Goal: Information Seeking & Learning: Learn about a topic

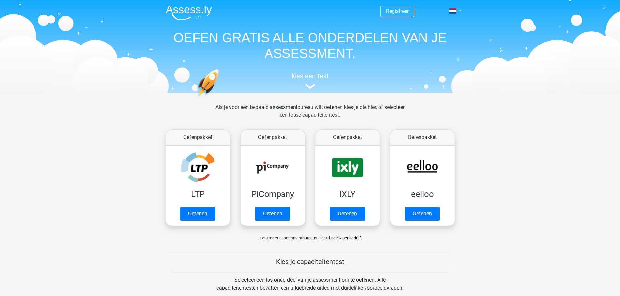
click at [460, 11] on link at bounding box center [453, 11] width 13 height 8
click at [431, 36] on link "English" at bounding box center [436, 36] width 45 height 10
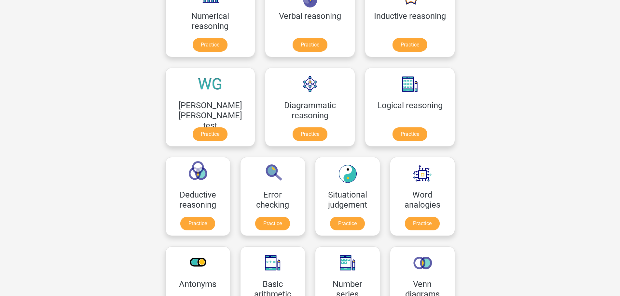
scroll to position [134, 0]
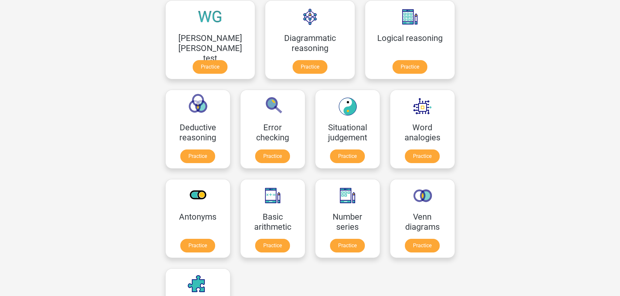
scroll to position [0, 0]
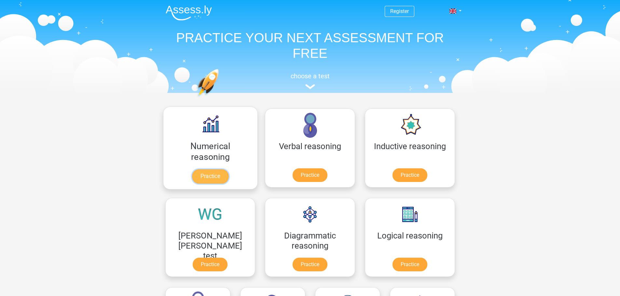
click at [196, 178] on link "Practice" at bounding box center [210, 177] width 36 height 14
click at [292, 180] on link "Practice" at bounding box center [310, 177] width 36 height 14
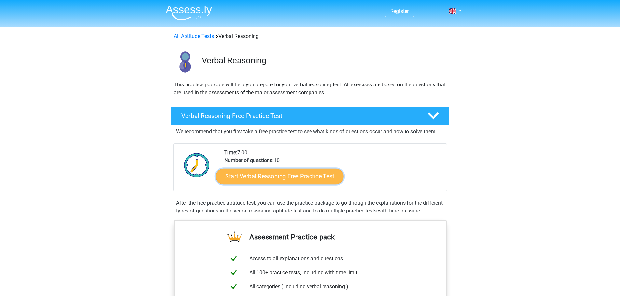
click at [239, 178] on link "Start Verbal Reasoning Free Practice Test" at bounding box center [280, 177] width 128 height 16
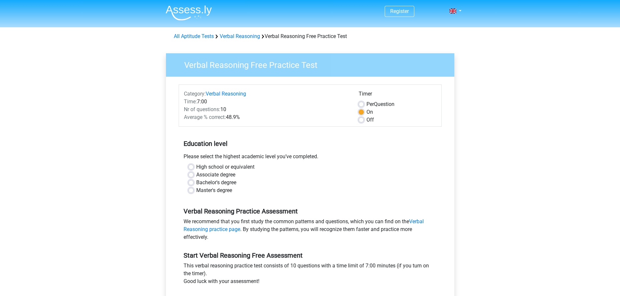
click at [196, 192] on label "Master's degree" at bounding box center [214, 191] width 36 height 8
click at [192, 192] on input "Master's degree" at bounding box center [190, 190] width 5 height 7
radio input "true"
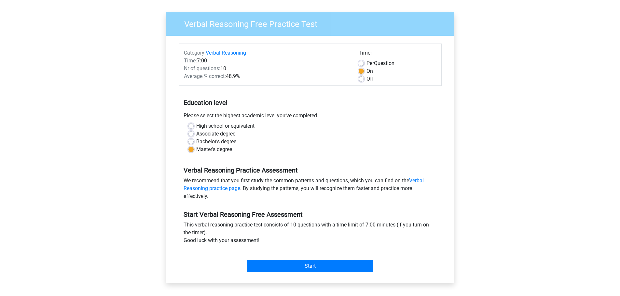
scroll to position [42, 0]
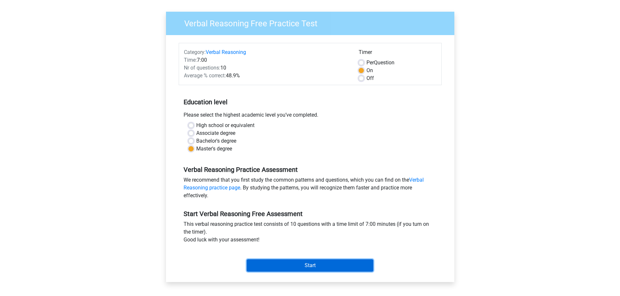
click at [276, 267] on input "Start" at bounding box center [310, 266] width 127 height 12
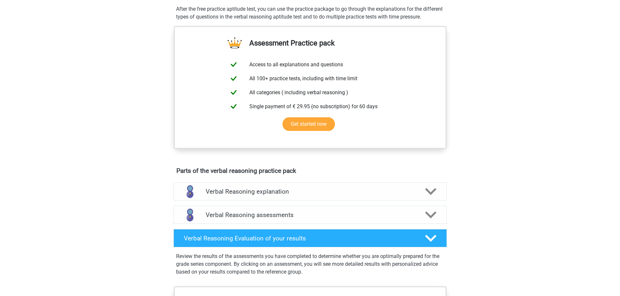
scroll to position [195, 0]
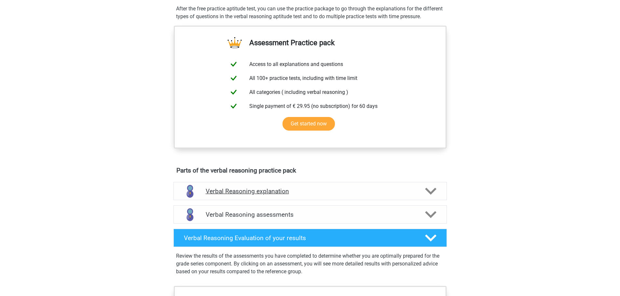
click at [238, 195] on h4 "Verbal Reasoning explanation" at bounding box center [310, 191] width 209 height 7
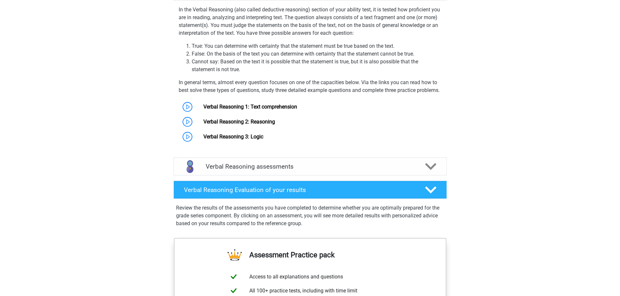
scroll to position [395, 0]
click at [203, 110] on link "Verbal Reasoning 1: Text comprehension" at bounding box center [250, 106] width 94 height 6
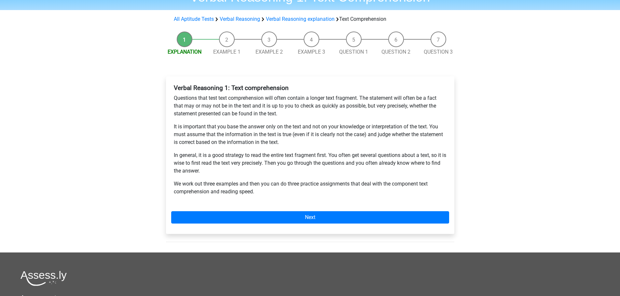
scroll to position [36, 0]
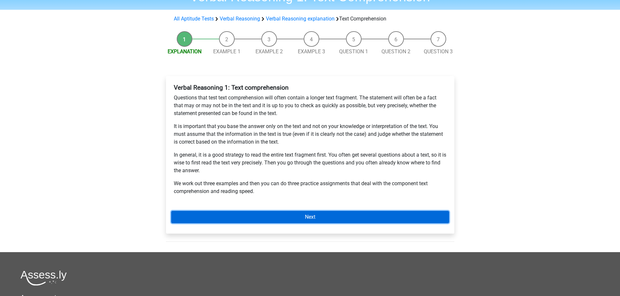
click at [253, 219] on link "Next" at bounding box center [310, 217] width 278 height 12
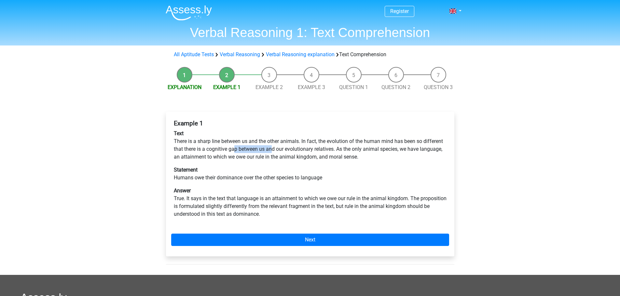
drag, startPoint x: 236, startPoint y: 150, endPoint x: 272, endPoint y: 151, distance: 36.8
click at [272, 151] on p "Text There is a sharp line between us and the other animals. In fact, the evolu…" at bounding box center [310, 145] width 273 height 31
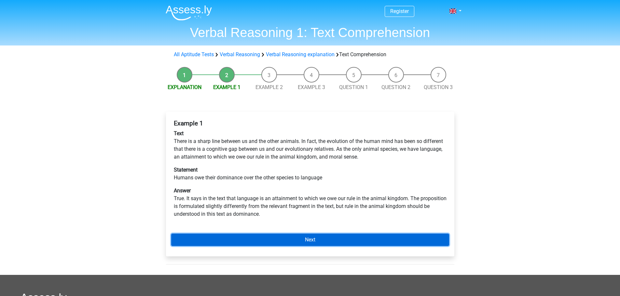
click at [275, 241] on link "Next" at bounding box center [310, 240] width 278 height 12
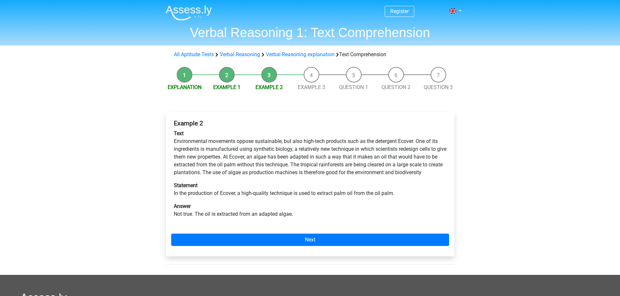
click at [213, 150] on p "Text Environmental movements oppose sustainable, but also high-tech products su…" at bounding box center [310, 153] width 273 height 47
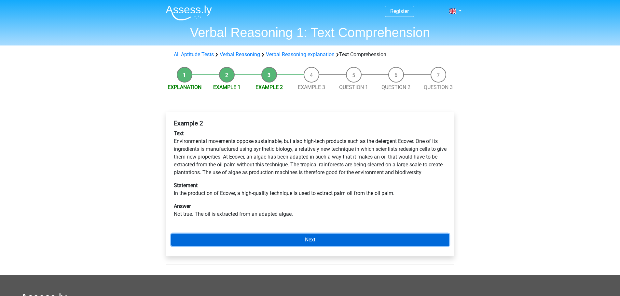
click at [295, 241] on link "Next" at bounding box center [310, 240] width 278 height 12
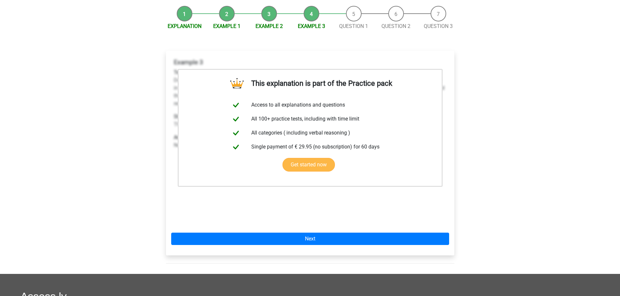
scroll to position [81, 0]
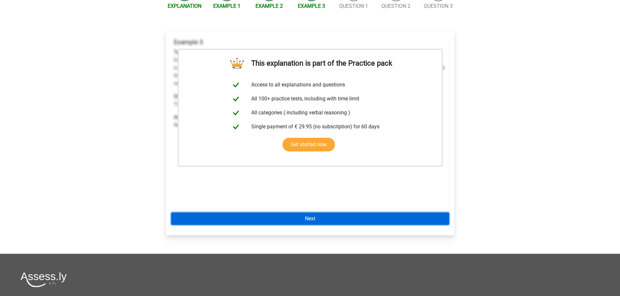
click at [295, 218] on link "Next" at bounding box center [310, 219] width 278 height 12
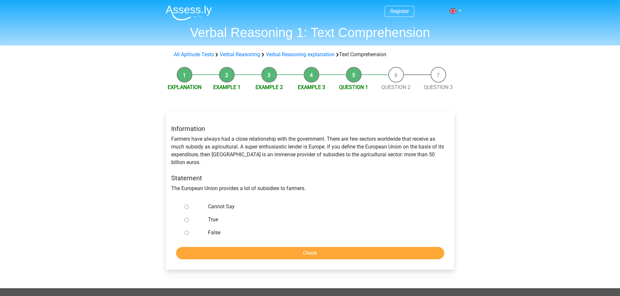
click at [295, 218] on div "True" at bounding box center [320, 219] width 235 height 13
click at [187, 218] on input "True" at bounding box center [187, 220] width 4 height 4
radio input "true"
click at [313, 247] on input "Check" at bounding box center [310, 253] width 268 height 12
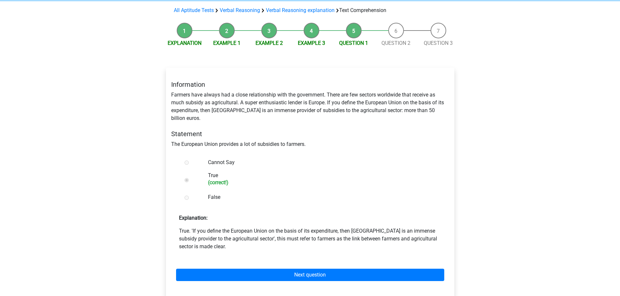
scroll to position [45, 0]
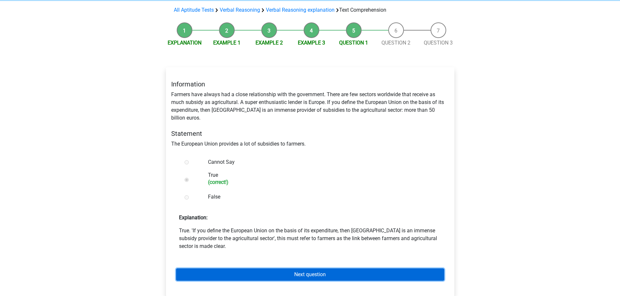
click at [287, 269] on link "Next question" at bounding box center [310, 275] width 268 height 12
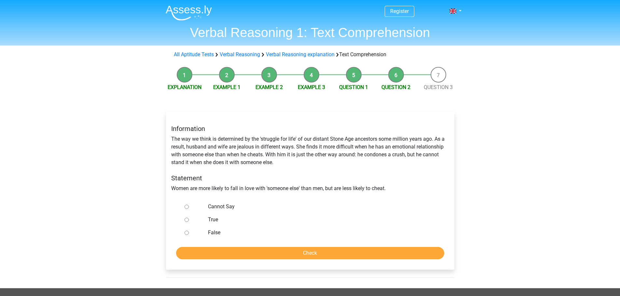
click at [186, 207] on input "Cannot Say" at bounding box center [187, 207] width 4 height 4
radio input "true"
click at [289, 255] on input "Check" at bounding box center [310, 253] width 268 height 12
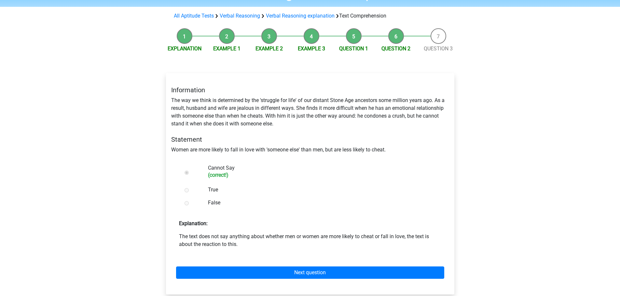
scroll to position [39, 0]
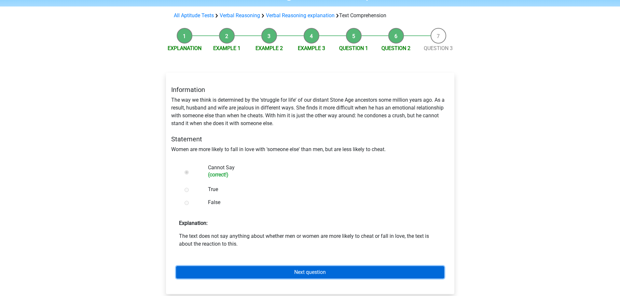
click at [290, 276] on link "Next question" at bounding box center [310, 273] width 268 height 12
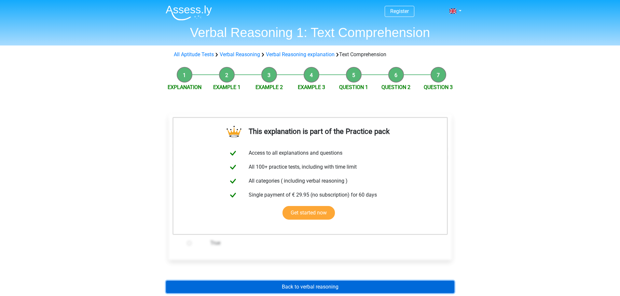
click at [308, 285] on link "Back to verbal reasoning" at bounding box center [310, 287] width 288 height 12
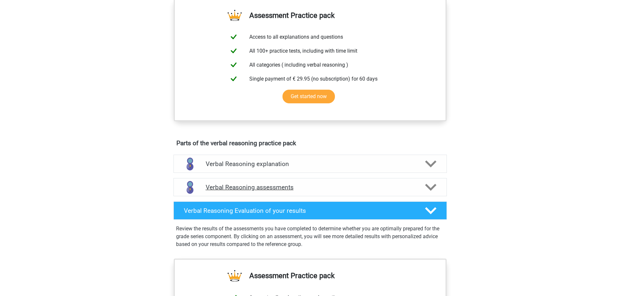
scroll to position [222, 0]
click at [271, 191] on h4 "Verbal Reasoning assessments" at bounding box center [310, 187] width 209 height 7
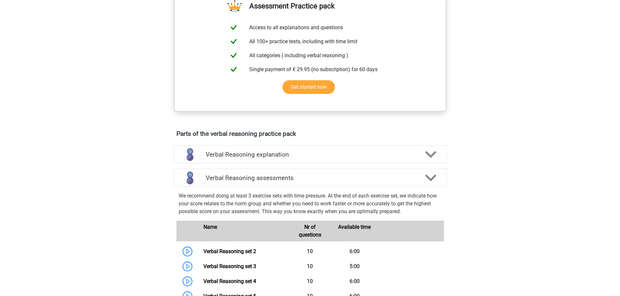
scroll to position [232, 0]
click at [210, 163] on div "Verbal Reasoning explanation" at bounding box center [309, 154] width 273 height 18
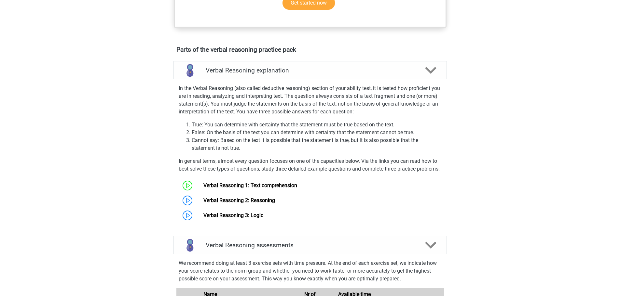
scroll to position [337, 0]
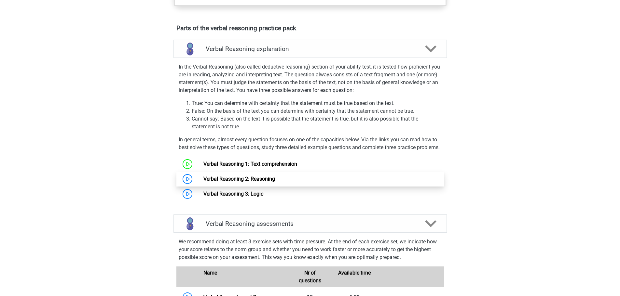
click at [224, 182] on link "Verbal Reasoning 2: Reasoning" at bounding box center [239, 179] width 72 height 6
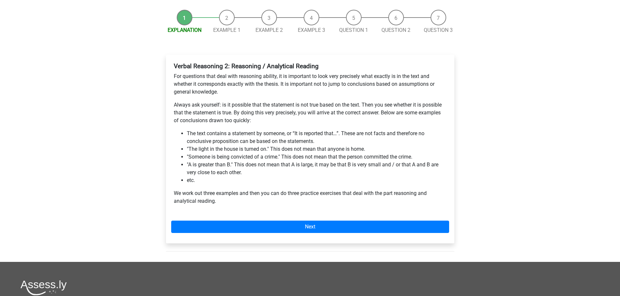
scroll to position [57, 0]
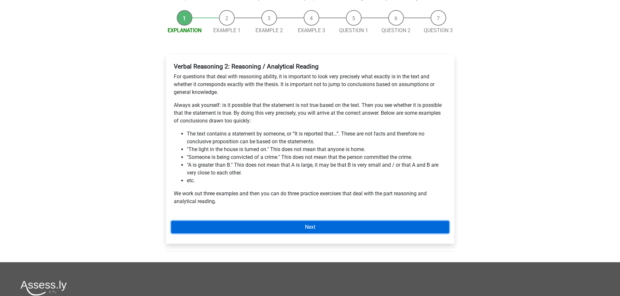
click at [236, 234] on link "Next" at bounding box center [310, 227] width 278 height 12
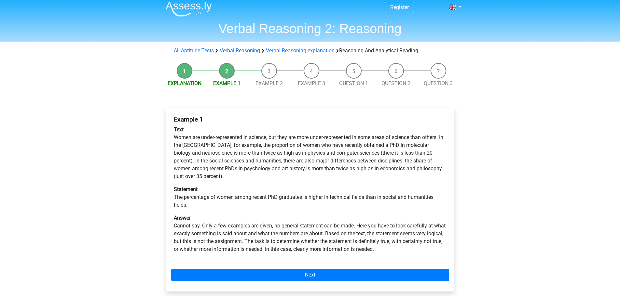
scroll to position [4, 0]
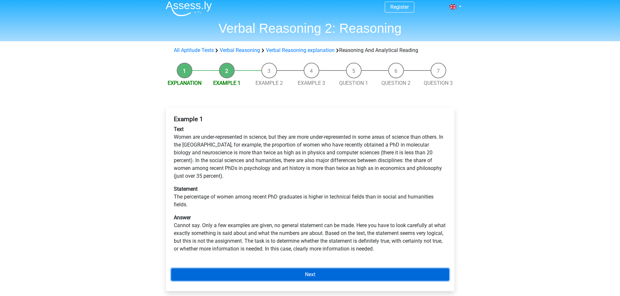
click at [291, 275] on link "Next" at bounding box center [310, 275] width 278 height 12
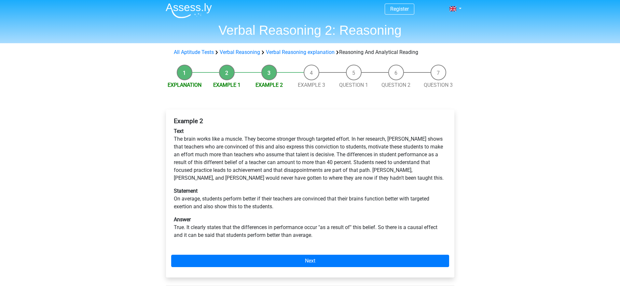
scroll to position [3, 0]
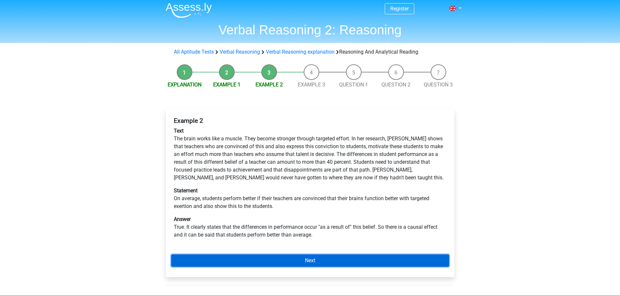
click at [322, 260] on link "Next" at bounding box center [310, 261] width 278 height 12
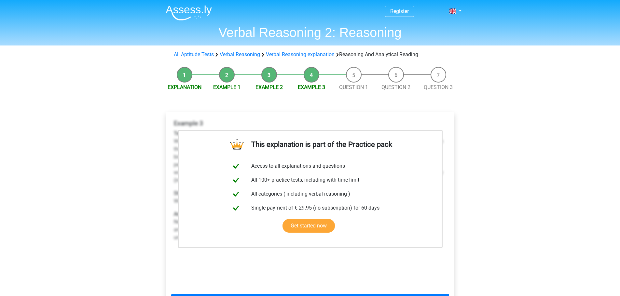
scroll to position [87, 0]
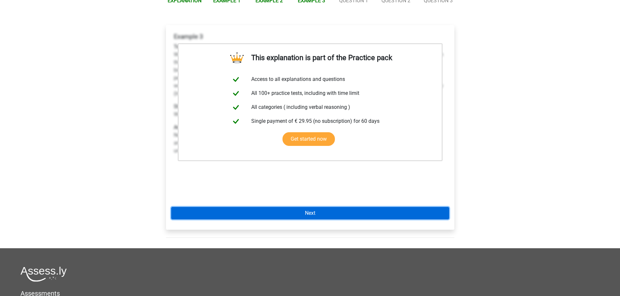
click at [313, 214] on link "Next" at bounding box center [310, 213] width 278 height 12
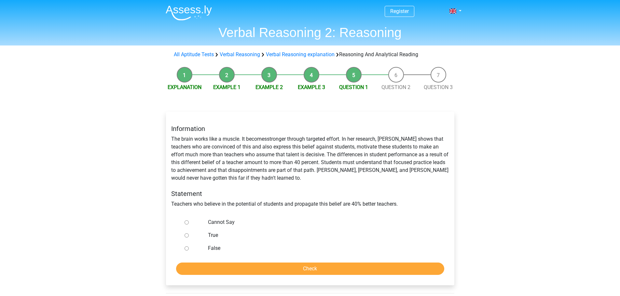
click at [188, 224] on input "Cannot Say" at bounding box center [187, 223] width 4 height 4
radio input "true"
click at [301, 273] on input "Check" at bounding box center [310, 269] width 268 height 12
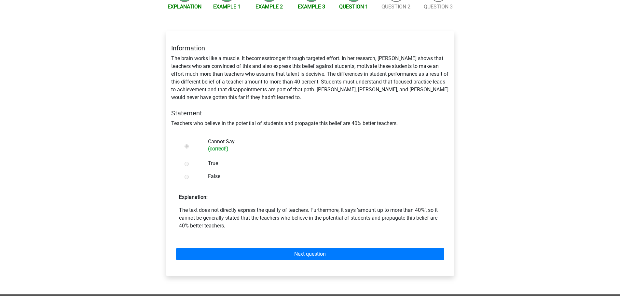
scroll to position [81, 0]
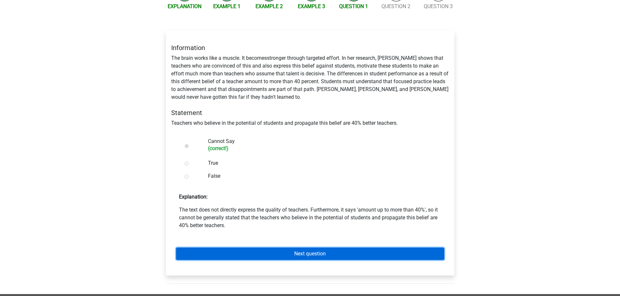
click at [279, 253] on link "Next question" at bounding box center [310, 254] width 268 height 12
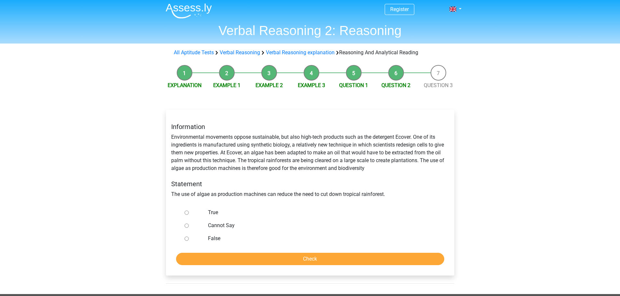
scroll to position [3, 0]
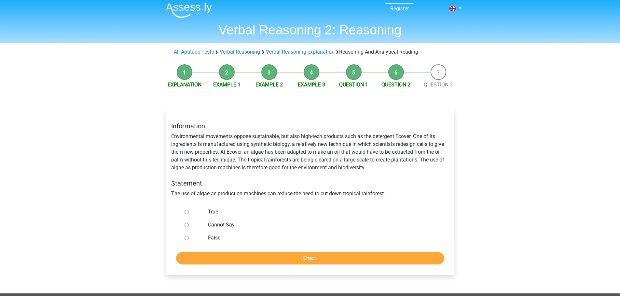
click at [185, 225] on input "Cannot Say" at bounding box center [187, 225] width 4 height 4
radio input "true"
click at [285, 261] on input "Check" at bounding box center [310, 259] width 268 height 12
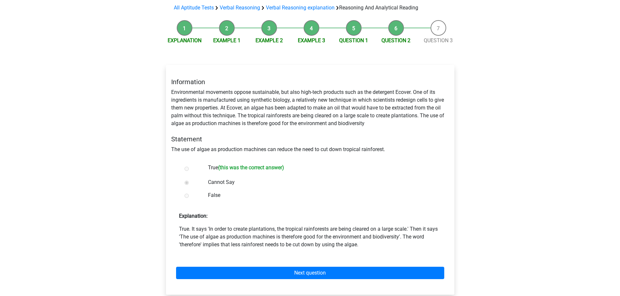
scroll to position [47, 0]
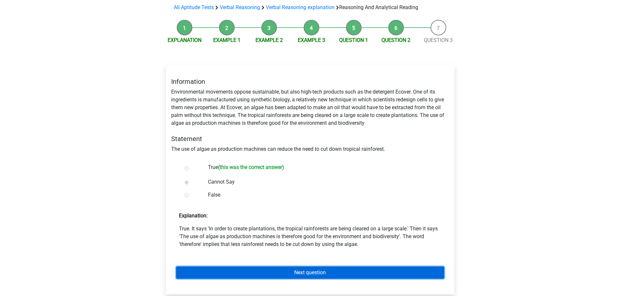
click at [293, 276] on link "Next question" at bounding box center [310, 273] width 268 height 12
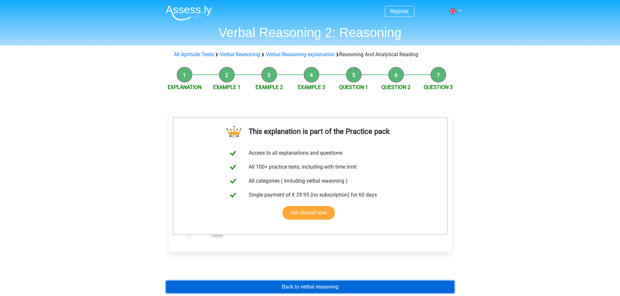
click at [265, 290] on link "Back to verbal reasoning" at bounding box center [310, 287] width 288 height 12
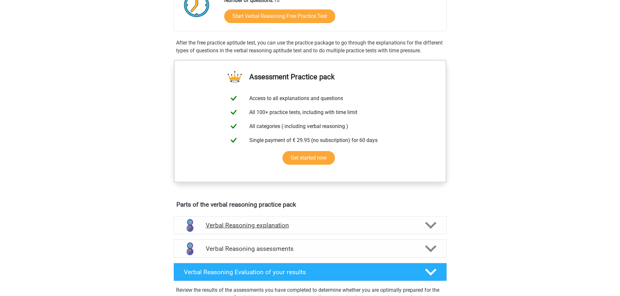
click at [254, 229] on h4 "Verbal Reasoning explanation" at bounding box center [310, 225] width 209 height 7
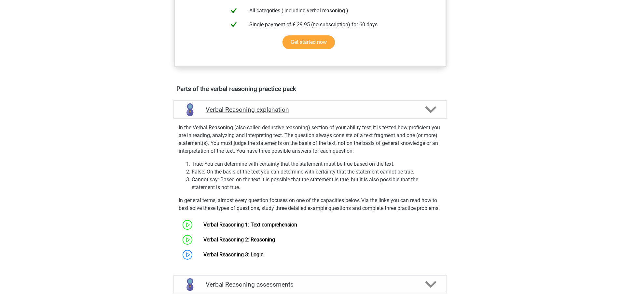
scroll to position [322, 0]
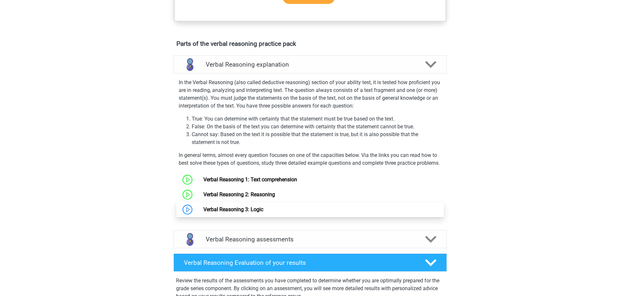
click at [203, 213] on link "Verbal Reasoning 3: Logic" at bounding box center [233, 210] width 60 height 6
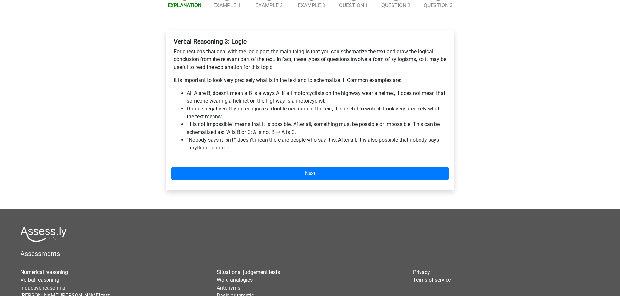
scroll to position [83, 0]
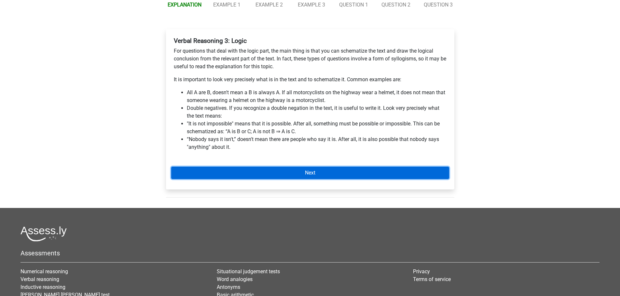
click at [224, 175] on link "Next" at bounding box center [310, 173] width 278 height 12
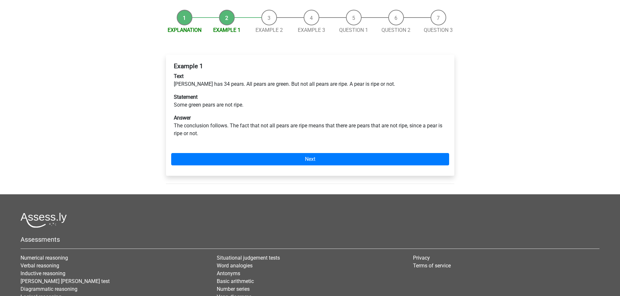
scroll to position [58, 0]
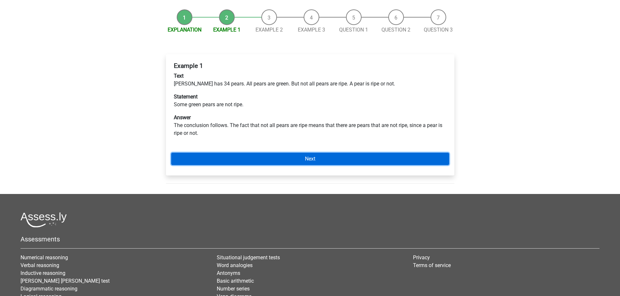
click at [212, 158] on link "Next" at bounding box center [310, 159] width 278 height 12
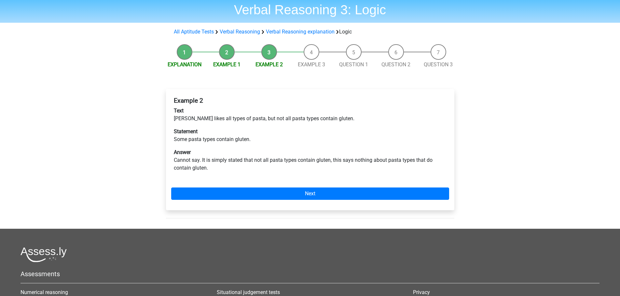
scroll to position [24, 0]
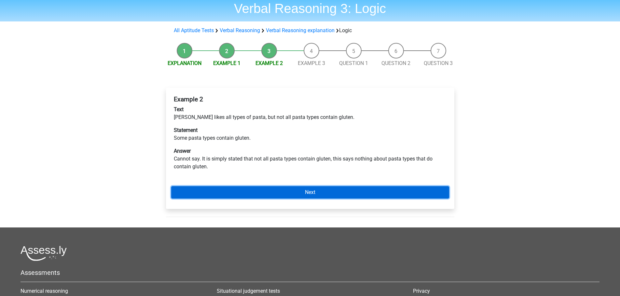
click at [215, 193] on link "Next" at bounding box center [310, 192] width 278 height 12
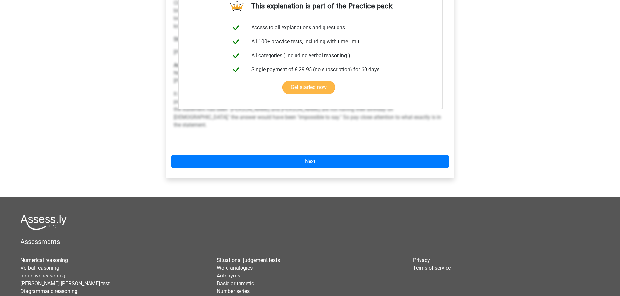
scroll to position [139, 0]
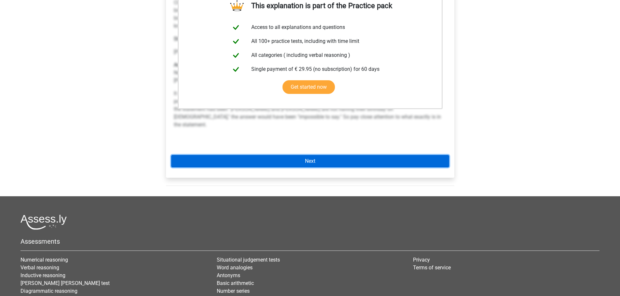
click at [307, 159] on link "Next" at bounding box center [310, 161] width 278 height 12
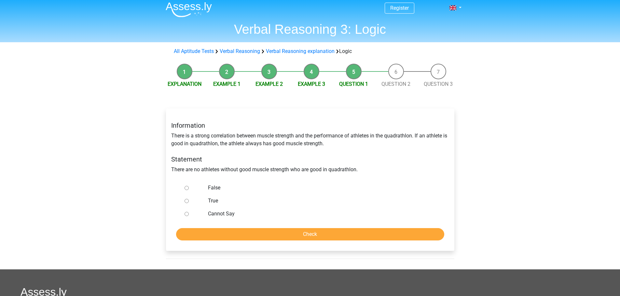
scroll to position [4, 0]
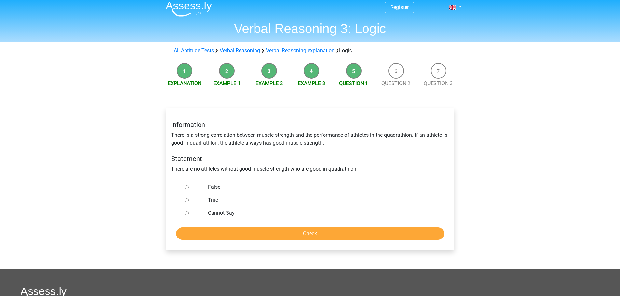
click at [198, 216] on div at bounding box center [192, 213] width 21 height 13
click at [187, 214] on input "Cannot Say" at bounding box center [187, 214] width 4 height 4
radio input "true"
click at [238, 234] on input "Check" at bounding box center [310, 234] width 268 height 12
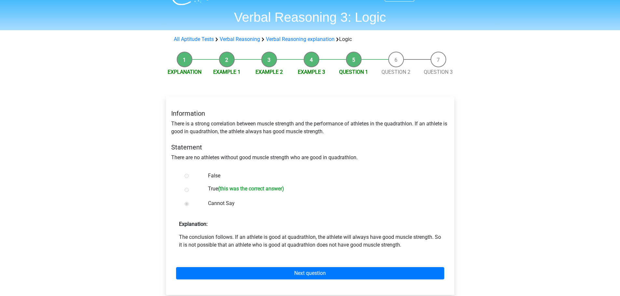
scroll to position [21, 0]
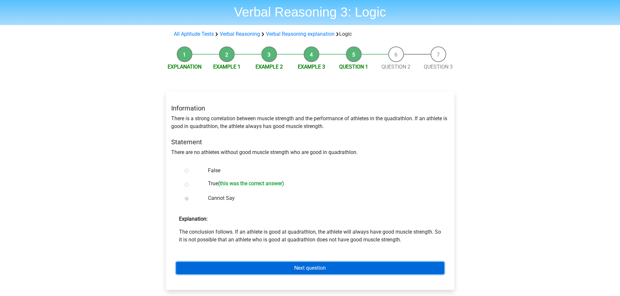
click at [279, 270] on link "Next question" at bounding box center [310, 268] width 268 height 12
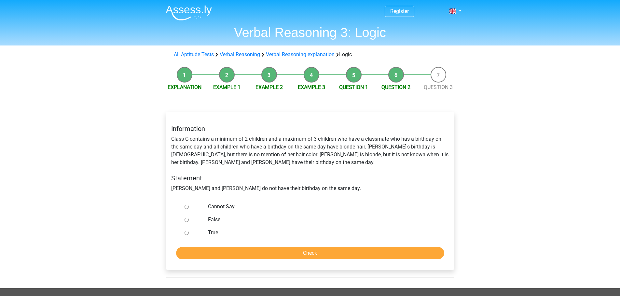
click at [185, 206] on input "Cannot Say" at bounding box center [187, 207] width 4 height 4
radio input "true"
click at [230, 256] on input "Check" at bounding box center [310, 253] width 268 height 12
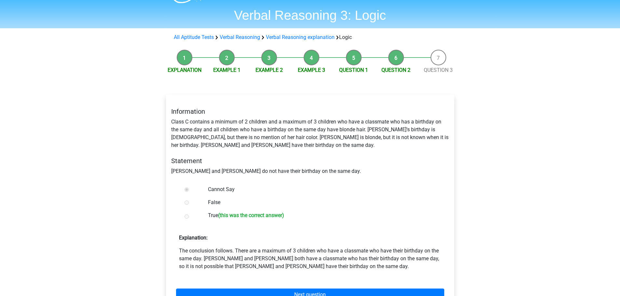
scroll to position [18, 0]
click at [294, 244] on div "Explanation: The conclusion follows. There are a maximum of 3 children who have…" at bounding box center [310, 250] width 278 height 42
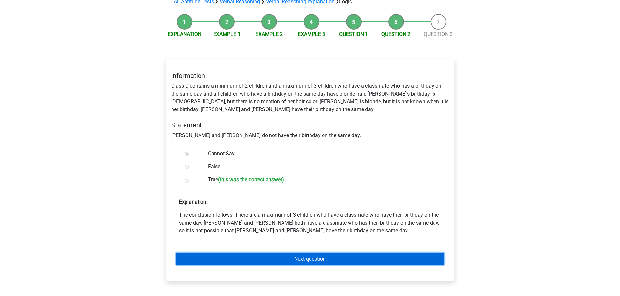
click at [292, 257] on link "Next question" at bounding box center [310, 259] width 268 height 12
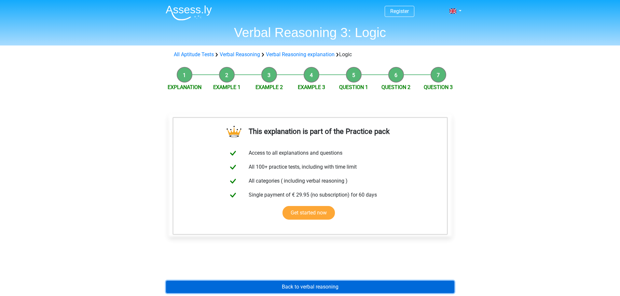
click at [290, 289] on link "Back to verbal reasoning" at bounding box center [310, 287] width 288 height 12
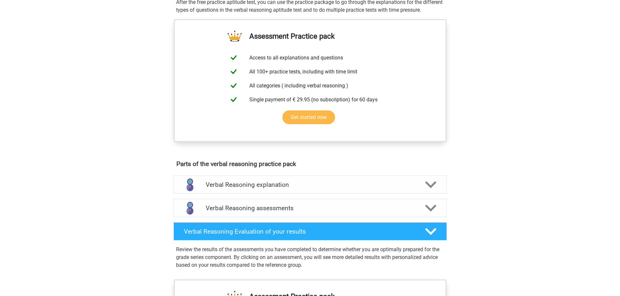
scroll to position [200, 0]
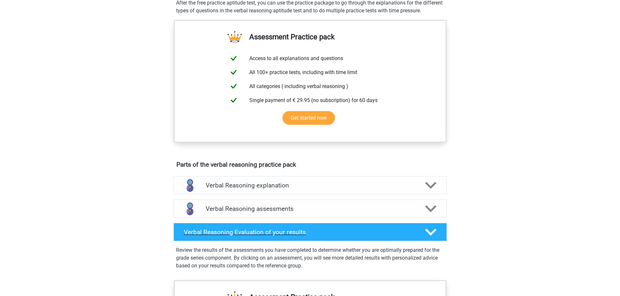
click at [435, 236] on polygon at bounding box center [430, 232] width 11 height 7
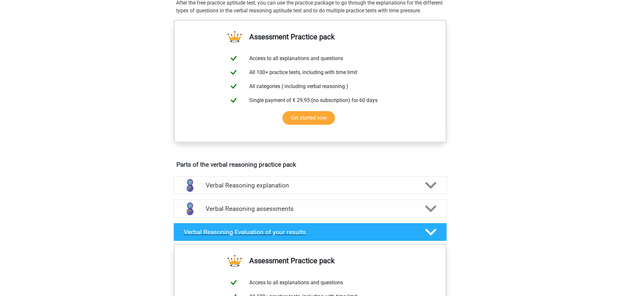
click at [435, 236] on polygon at bounding box center [430, 232] width 11 height 7
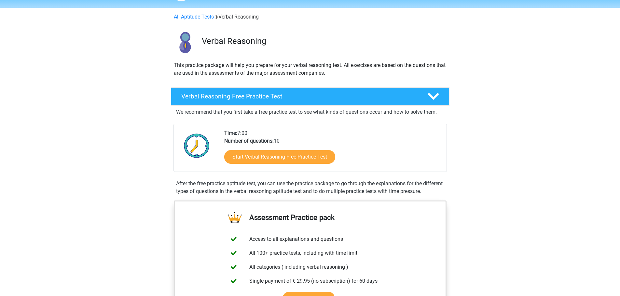
scroll to position [0, 0]
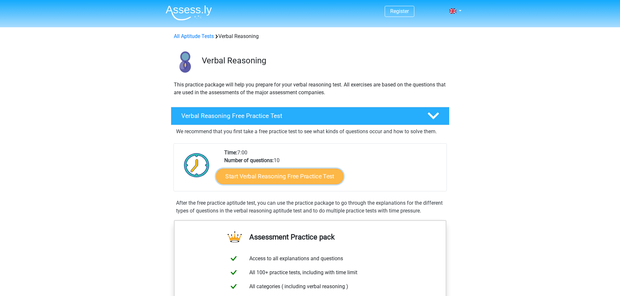
click at [271, 178] on link "Start Verbal Reasoning Free Practice Test" at bounding box center [280, 177] width 128 height 16
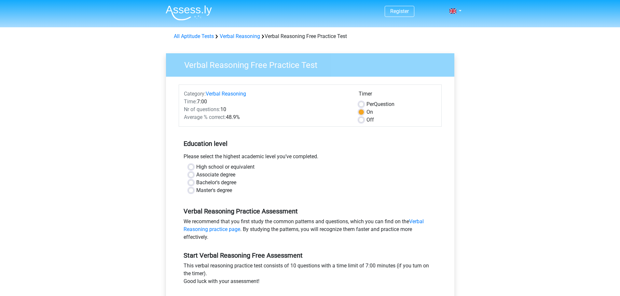
click at [196, 193] on label "Master's degree" at bounding box center [214, 191] width 36 height 8
click at [192, 193] on input "Master's degree" at bounding box center [190, 190] width 5 height 7
radio input "true"
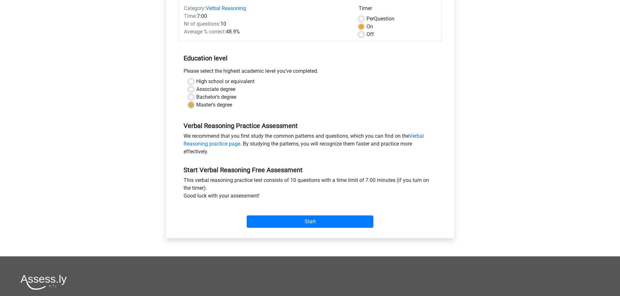
scroll to position [86, 0]
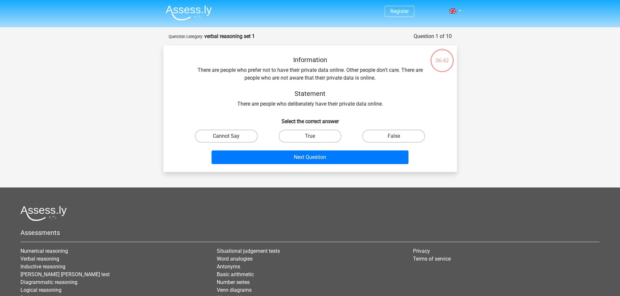
click at [239, 137] on label "Cannot Say" at bounding box center [226, 136] width 63 height 13
click at [230, 137] on input "Cannot Say" at bounding box center [228, 138] width 4 height 4
radio input "true"
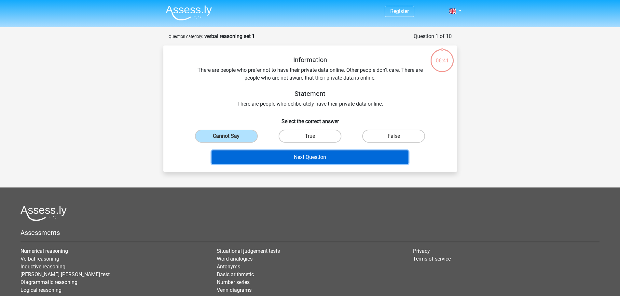
click at [288, 159] on button "Next Question" at bounding box center [310, 158] width 197 height 14
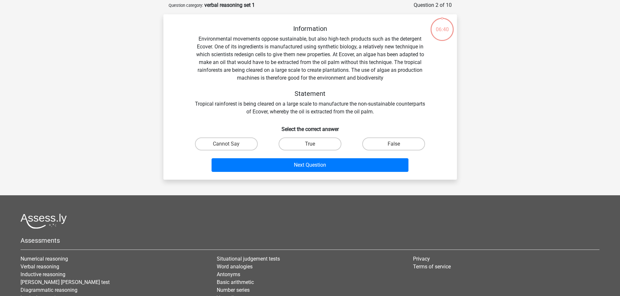
scroll to position [33, 0]
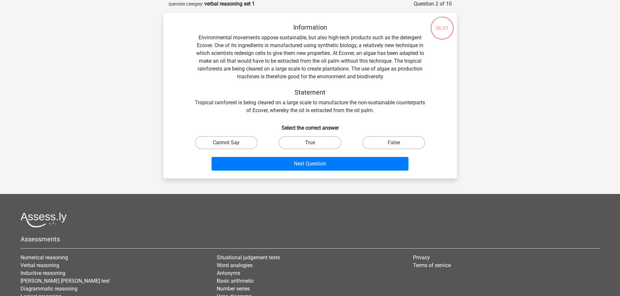
click at [237, 141] on label "Cannot Say" at bounding box center [226, 142] width 63 height 13
click at [230, 143] on input "Cannot Say" at bounding box center [228, 145] width 4 height 4
radio input "true"
click at [313, 147] on label "True" at bounding box center [310, 142] width 63 height 13
click at [313, 147] on input "True" at bounding box center [312, 145] width 4 height 4
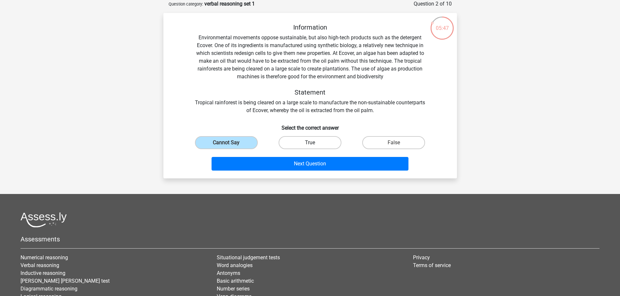
radio input "true"
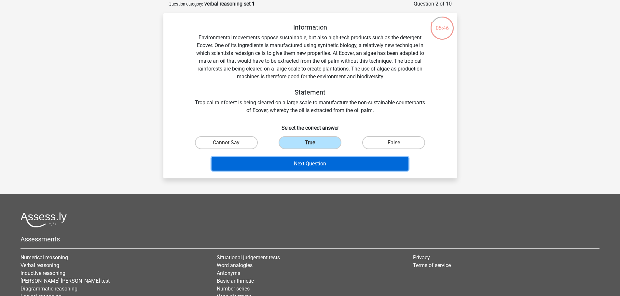
click at [304, 165] on button "Next Question" at bounding box center [310, 164] width 197 height 14
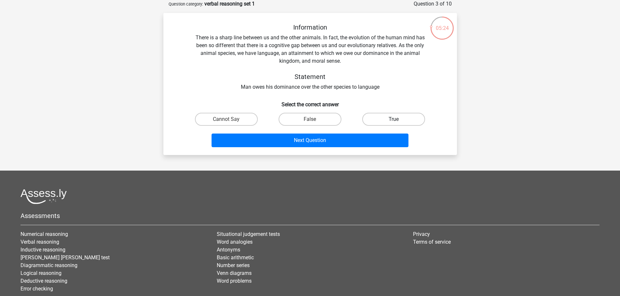
click at [398, 120] on label "True" at bounding box center [393, 119] width 63 height 13
click at [398, 120] on input "True" at bounding box center [396, 121] width 4 height 4
radio input "true"
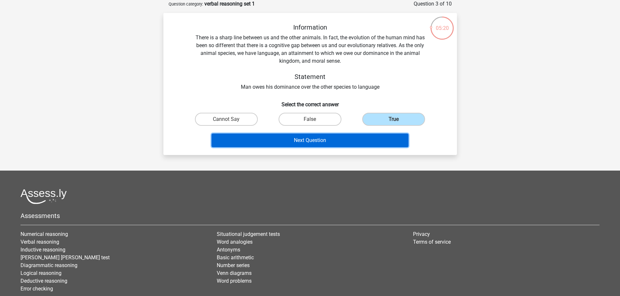
click at [308, 144] on button "Next Question" at bounding box center [310, 141] width 197 height 14
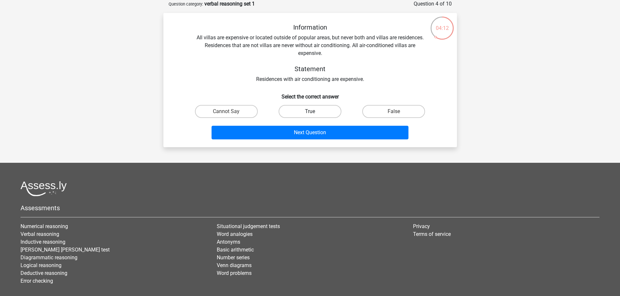
click at [313, 111] on label "True" at bounding box center [310, 111] width 63 height 13
click at [313, 112] on input "True" at bounding box center [312, 114] width 4 height 4
radio input "true"
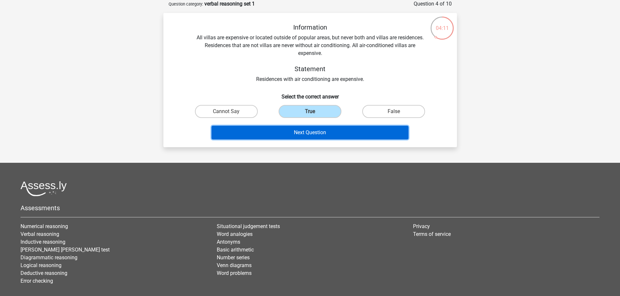
click at [299, 137] on button "Next Question" at bounding box center [310, 133] width 197 height 14
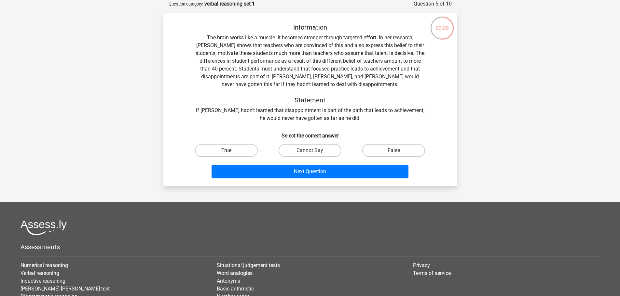
click at [239, 151] on label "True" at bounding box center [226, 150] width 63 height 13
click at [230, 151] on input "True" at bounding box center [228, 153] width 4 height 4
radio input "true"
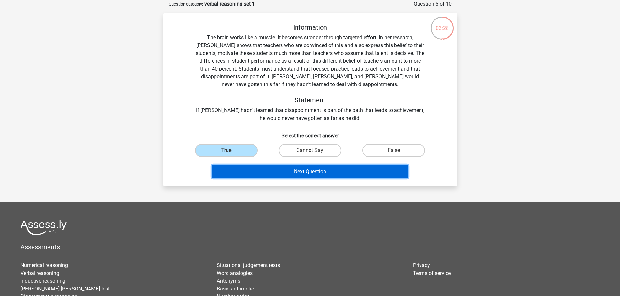
click at [282, 175] on button "Next Question" at bounding box center [310, 172] width 197 height 14
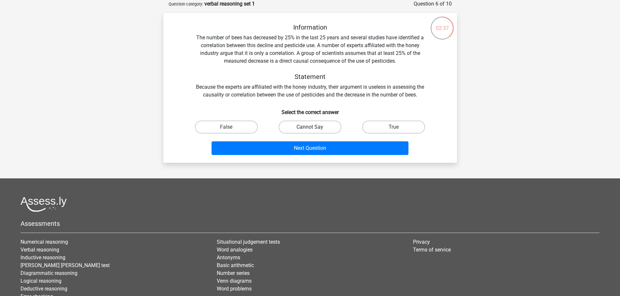
click at [315, 129] on label "Cannot Say" at bounding box center [310, 127] width 63 height 13
click at [314, 129] on input "Cannot Say" at bounding box center [312, 129] width 4 height 4
radio input "true"
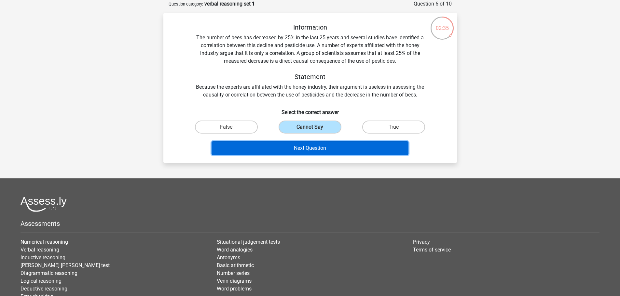
click at [299, 149] on button "Next Question" at bounding box center [310, 149] width 197 height 14
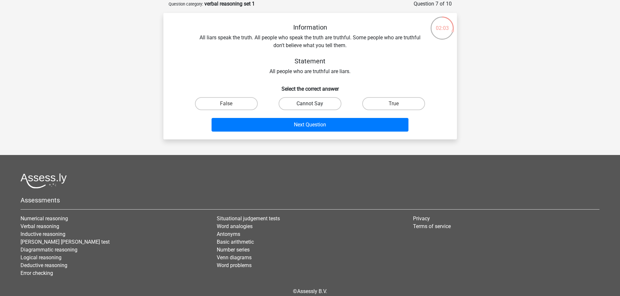
click at [306, 104] on label "Cannot Say" at bounding box center [310, 103] width 63 height 13
click at [310, 104] on input "Cannot Say" at bounding box center [312, 106] width 4 height 4
radio input "true"
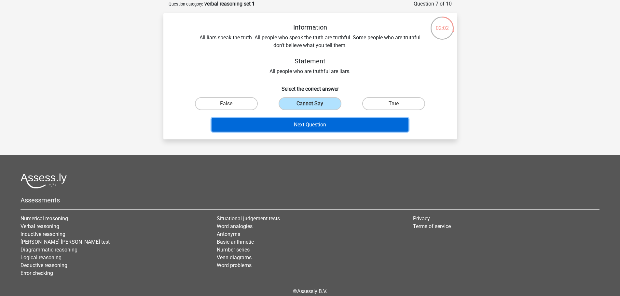
click at [299, 127] on button "Next Question" at bounding box center [310, 125] width 197 height 14
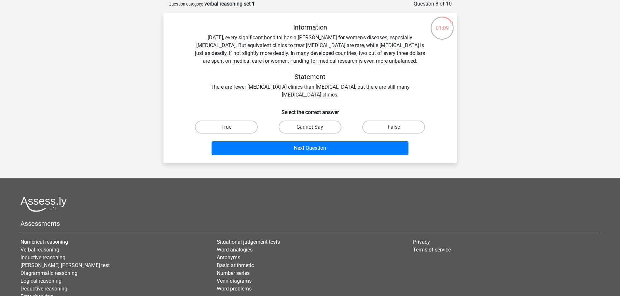
click at [300, 128] on label "Cannot Say" at bounding box center [310, 127] width 63 height 13
click at [310, 128] on input "Cannot Say" at bounding box center [312, 129] width 4 height 4
radio input "true"
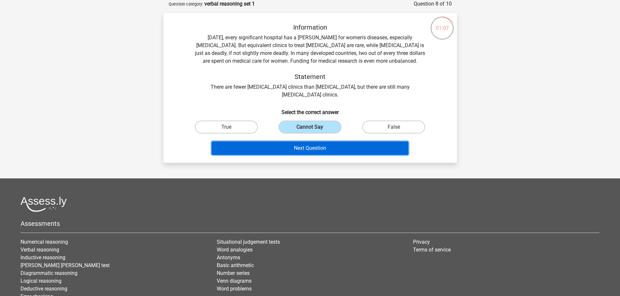
click at [293, 149] on button "Next Question" at bounding box center [310, 149] width 197 height 14
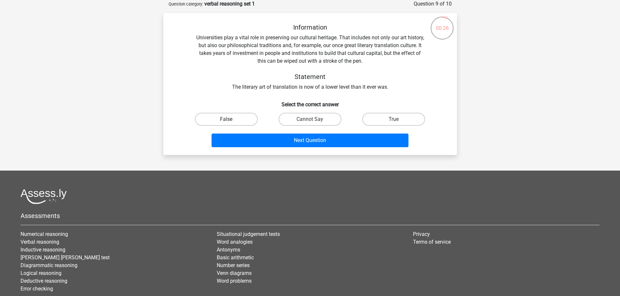
click at [236, 118] on label "False" at bounding box center [226, 119] width 63 height 13
click at [230, 119] on input "False" at bounding box center [228, 121] width 4 height 4
radio input "true"
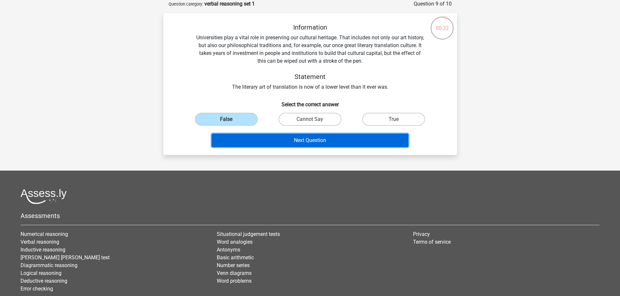
click at [314, 142] on button "Next Question" at bounding box center [310, 141] width 197 height 14
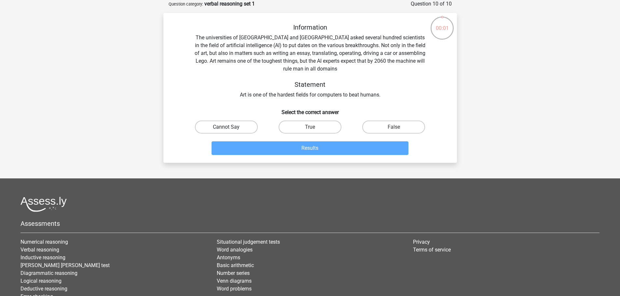
click at [239, 128] on label "Cannot Say" at bounding box center [226, 127] width 63 height 13
click at [230, 128] on input "Cannot Say" at bounding box center [228, 129] width 4 height 4
radio input "true"
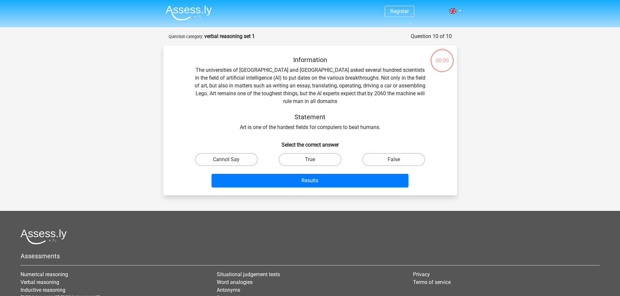
scroll to position [33, 0]
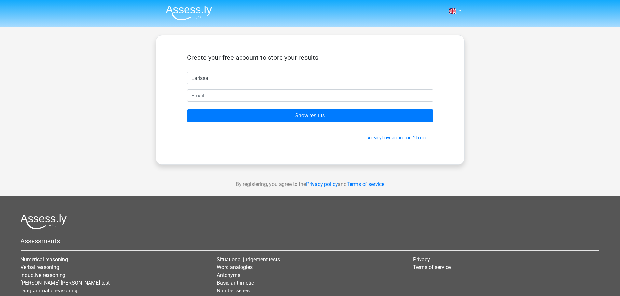
type input "Larissa"
drag, startPoint x: 198, startPoint y: 89, endPoint x: 193, endPoint y: 96, distance: 8.3
click at [193, 96] on form "Create your free account to store your results Larissa Show results Already hav…" at bounding box center [310, 98] width 246 height 88
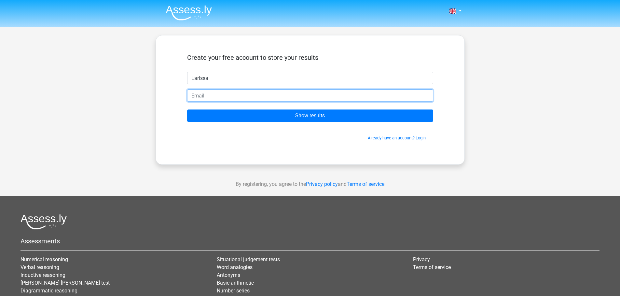
click at [193, 96] on input "email" at bounding box center [310, 95] width 246 height 12
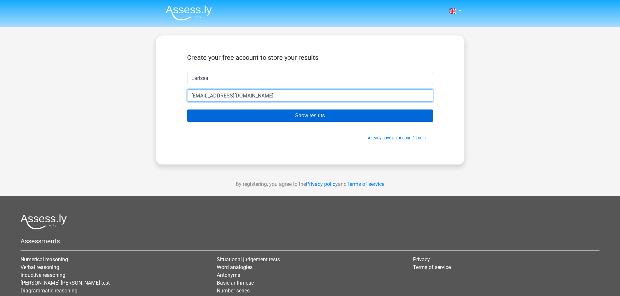
type input "[EMAIL_ADDRESS][DOMAIN_NAME]"
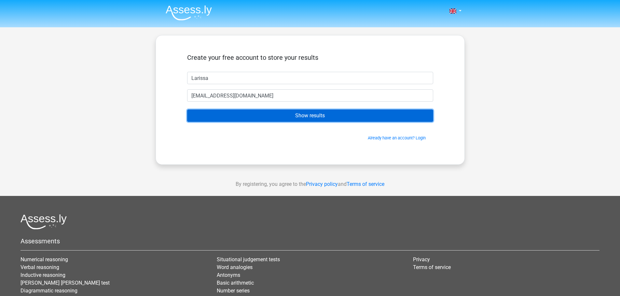
click at [303, 117] on input "Show results" at bounding box center [310, 116] width 246 height 12
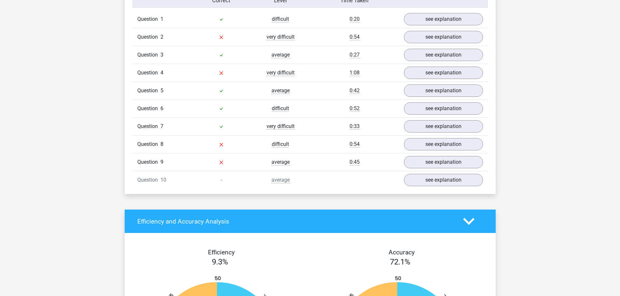
scroll to position [539, 0]
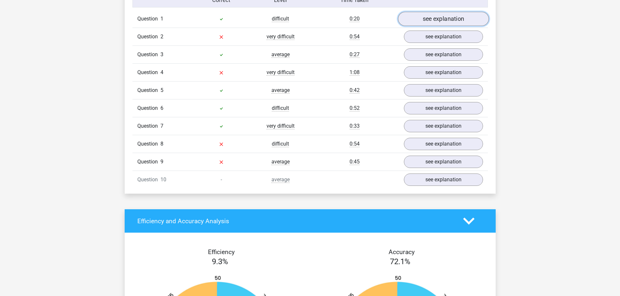
click at [454, 19] on link "see explanation" at bounding box center [443, 19] width 91 height 14
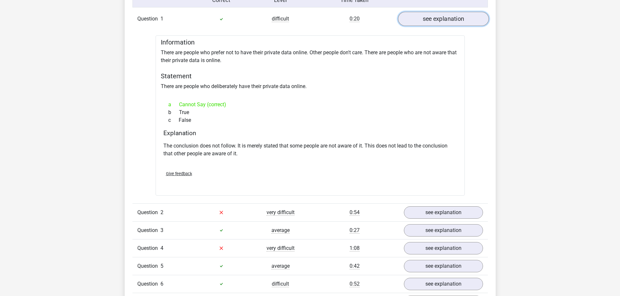
click at [462, 21] on link "see explanation" at bounding box center [443, 19] width 91 height 14
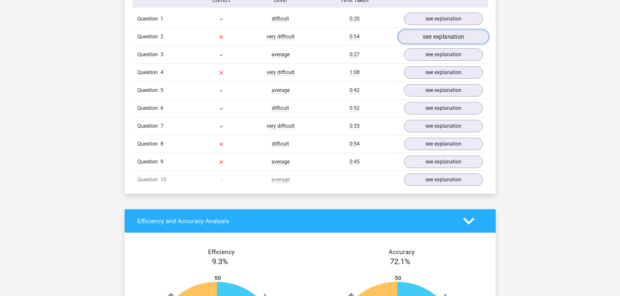
click at [448, 38] on link "see explanation" at bounding box center [443, 37] width 91 height 14
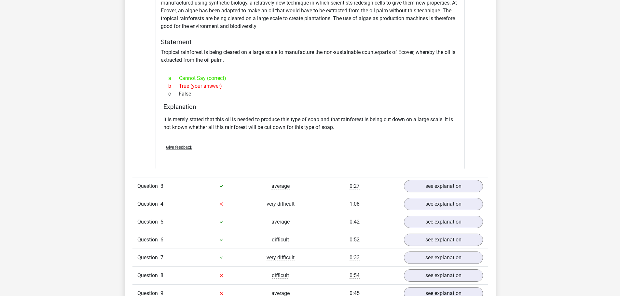
scroll to position [541, 0]
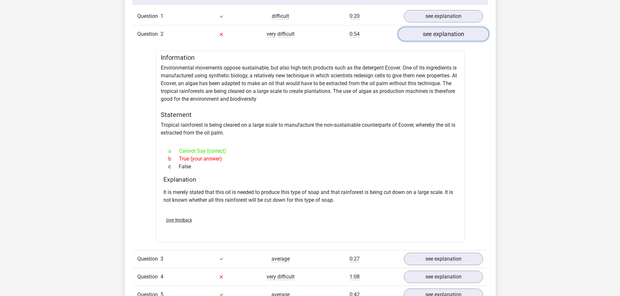
click at [432, 34] on link "see explanation" at bounding box center [443, 34] width 91 height 14
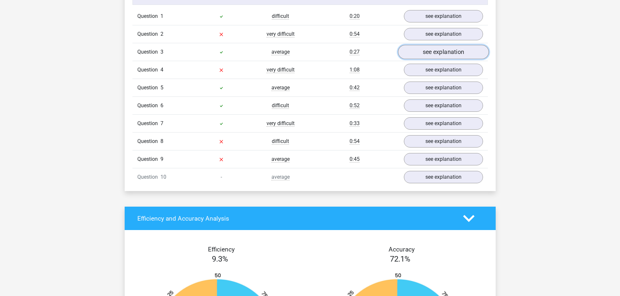
click at [426, 53] on link "see explanation" at bounding box center [443, 52] width 91 height 14
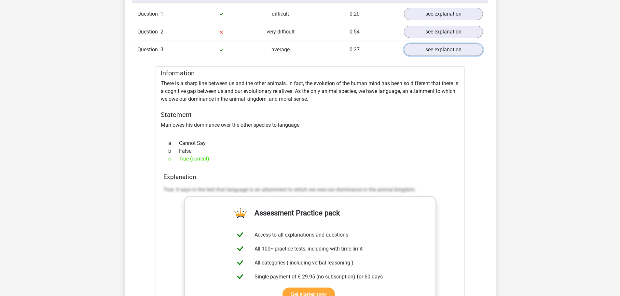
scroll to position [545, 0]
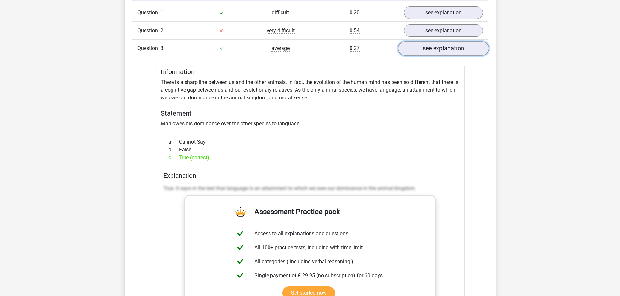
click at [435, 46] on link "see explanation" at bounding box center [443, 49] width 91 height 14
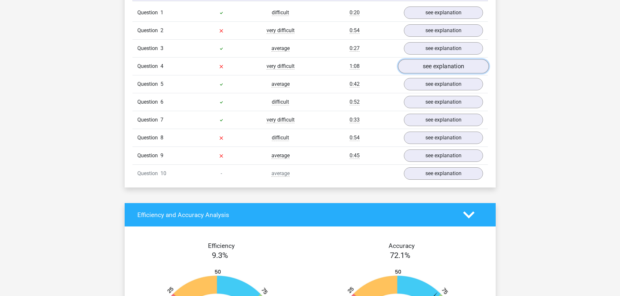
click at [434, 68] on link "see explanation" at bounding box center [443, 67] width 91 height 14
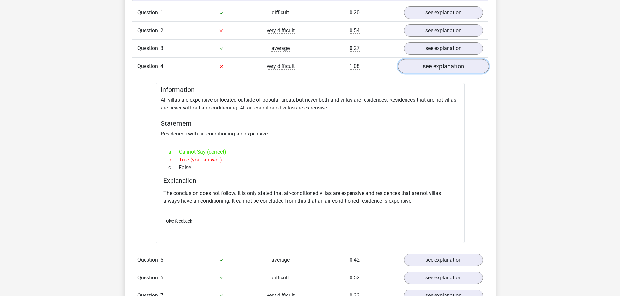
click at [424, 73] on link "see explanation" at bounding box center [443, 67] width 91 height 14
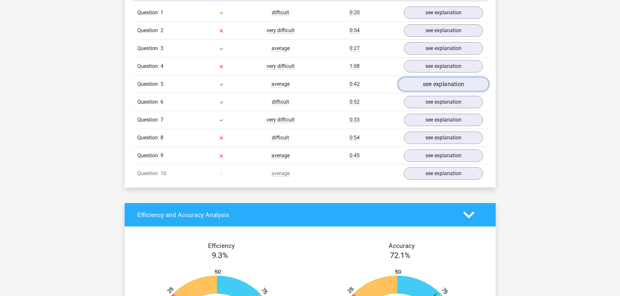
click at [431, 90] on link "see explanation" at bounding box center [443, 84] width 91 height 14
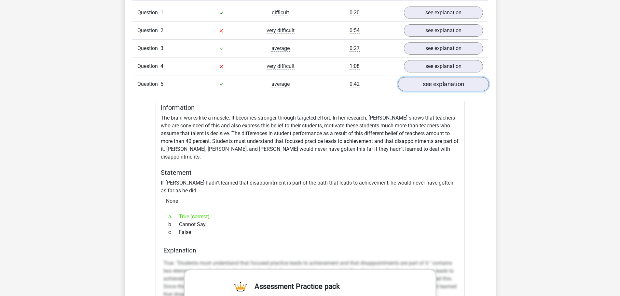
click at [431, 90] on link "see explanation" at bounding box center [443, 84] width 91 height 14
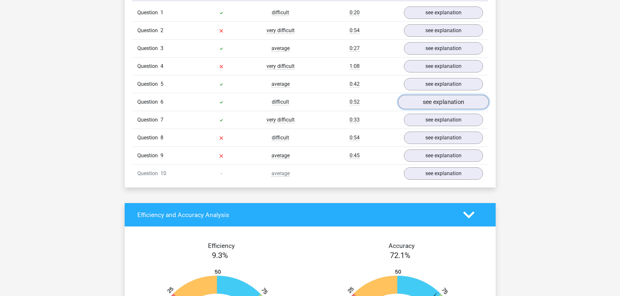
click at [433, 100] on link "see explanation" at bounding box center [443, 102] width 91 height 14
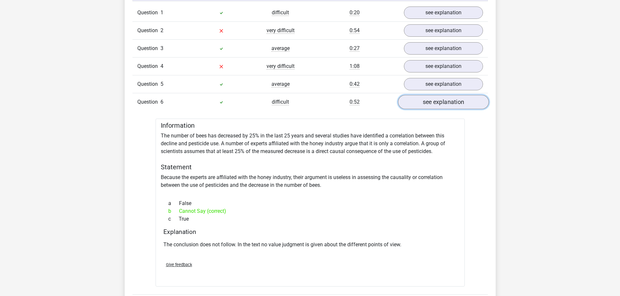
click at [433, 100] on link "see explanation" at bounding box center [443, 102] width 91 height 14
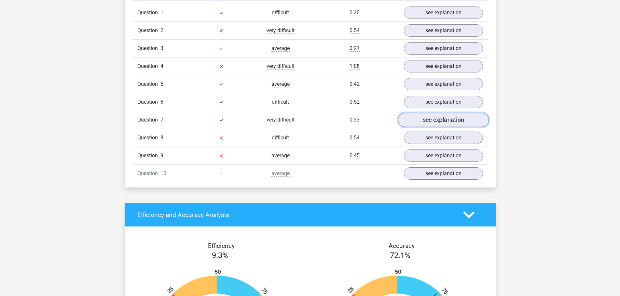
click at [431, 117] on link "see explanation" at bounding box center [443, 120] width 91 height 14
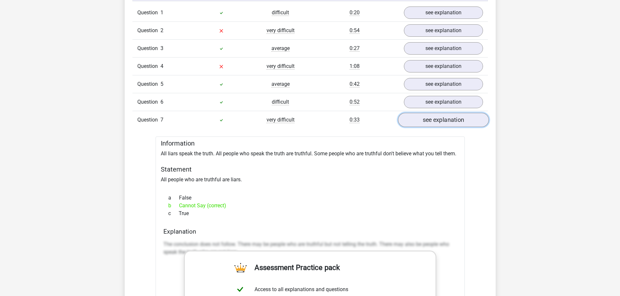
click at [427, 122] on link "see explanation" at bounding box center [443, 120] width 91 height 14
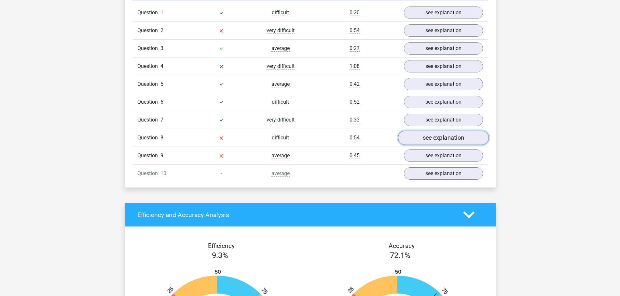
click at [439, 143] on link "see explanation" at bounding box center [443, 138] width 91 height 14
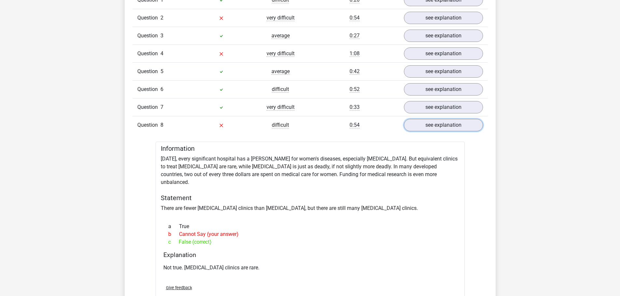
scroll to position [558, 0]
click at [420, 127] on link "see explanation" at bounding box center [443, 125] width 91 height 14
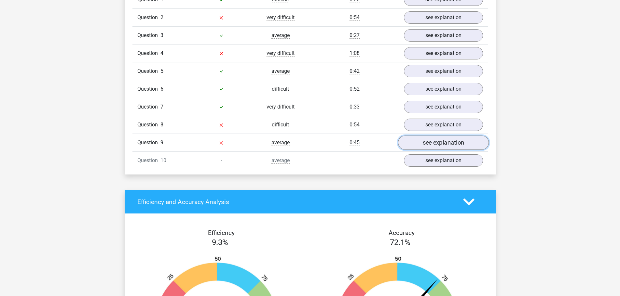
click at [423, 141] on link "see explanation" at bounding box center [443, 143] width 91 height 14
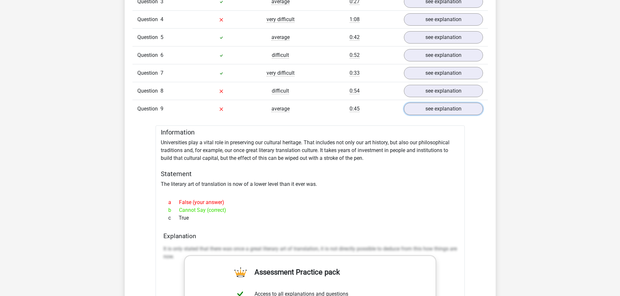
scroll to position [592, 0]
click at [441, 107] on link "see explanation" at bounding box center [443, 109] width 91 height 14
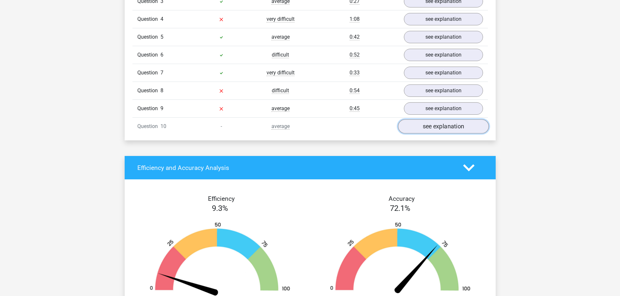
click at [437, 125] on link "see explanation" at bounding box center [443, 127] width 91 height 14
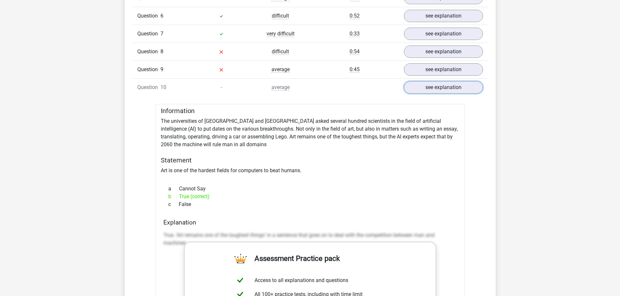
scroll to position [631, 0]
click at [469, 87] on link "see explanation" at bounding box center [443, 87] width 91 height 14
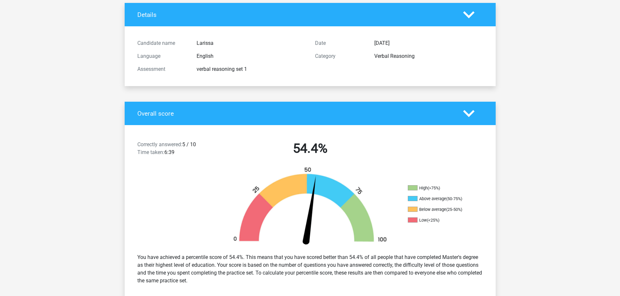
scroll to position [0, 0]
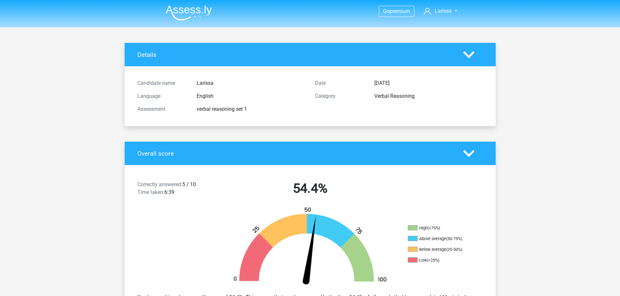
click at [192, 10] on img at bounding box center [189, 12] width 46 height 15
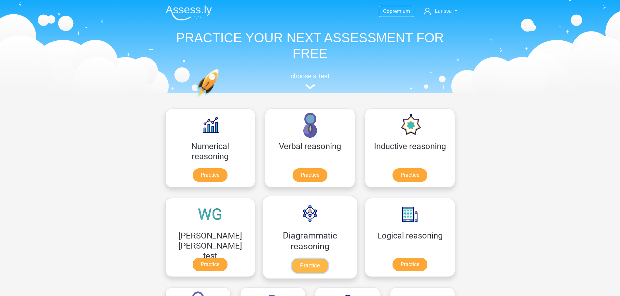
click at [292, 263] on link "Practice" at bounding box center [310, 266] width 36 height 14
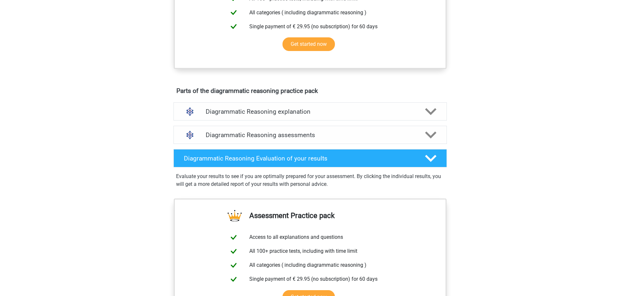
scroll to position [304, 0]
click at [259, 115] on h4 "Diagrammatic Reasoning explanation" at bounding box center [310, 111] width 209 height 7
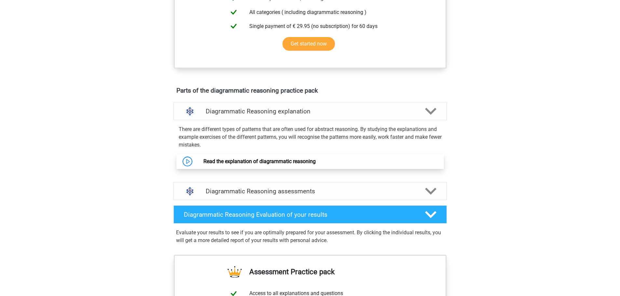
click at [243, 165] on link "Read the explanation of diagrammatic reasoning" at bounding box center [259, 161] width 112 height 6
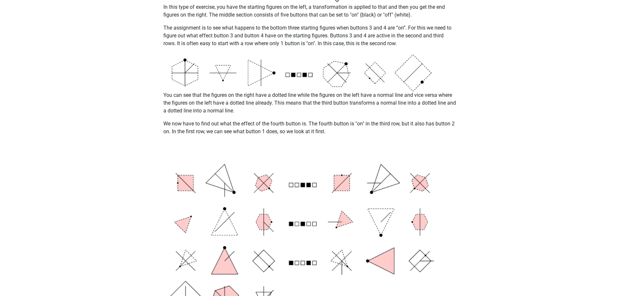
scroll to position [178, 0]
drag, startPoint x: 354, startPoint y: 242, endPoint x: 493, endPoint y: 160, distance: 160.6
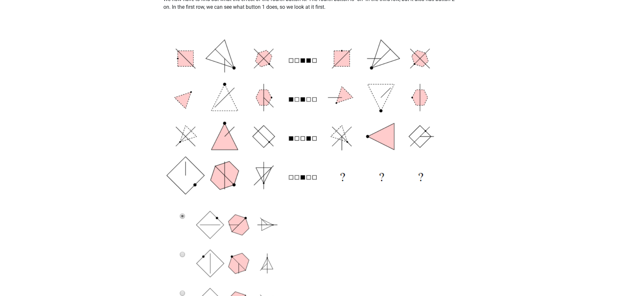
scroll to position [302, 0]
click at [470, 12] on div "Go premium [GEOGRAPHIC_DATA] [EMAIL_ADDRESS][DOMAIN_NAME]" at bounding box center [310, 195] width 620 height 995
click at [322, 7] on p "We now have to find out what the effect of the fourth button is. The fourth but…" at bounding box center [310, 4] width 294 height 16
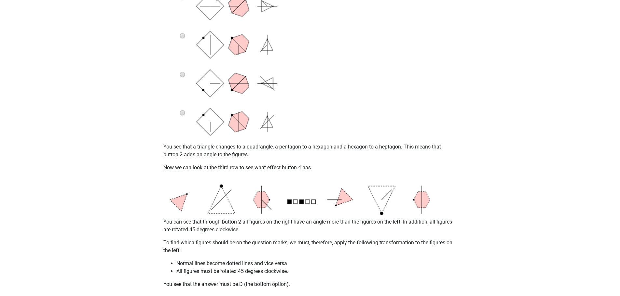
scroll to position [523, 0]
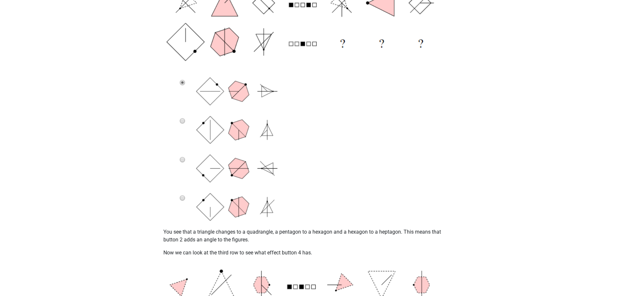
scroll to position [437, 0]
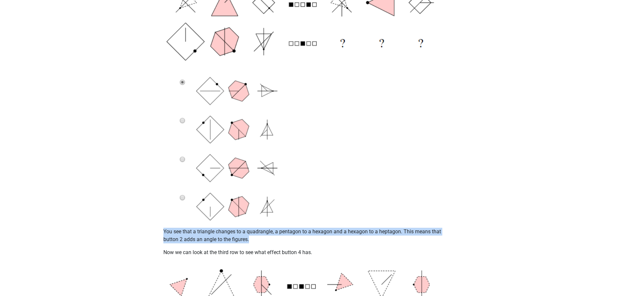
drag, startPoint x: 163, startPoint y: 231, endPoint x: 256, endPoint y: 240, distance: 94.1
click at [267, 240] on p "You see that a triangle changes to a quadrangle, a pentagon to a hexagon and a …" at bounding box center [310, 236] width 294 height 16
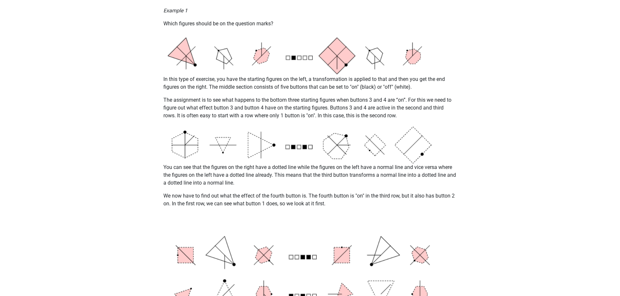
scroll to position [105, 0]
click at [294, 60] on img at bounding box center [310, 55] width 294 height 43
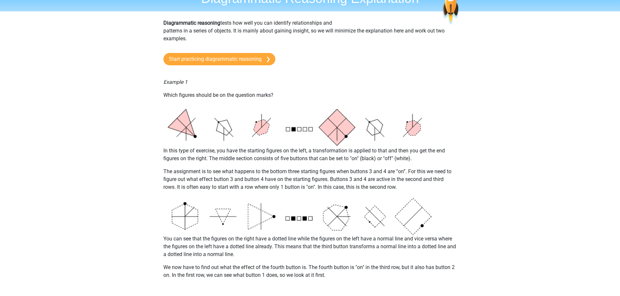
scroll to position [0, 0]
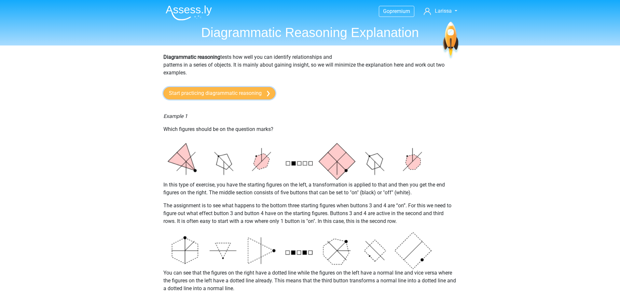
click at [208, 95] on link "Start practicing diagrammatic reasoning" at bounding box center [219, 93] width 112 height 12
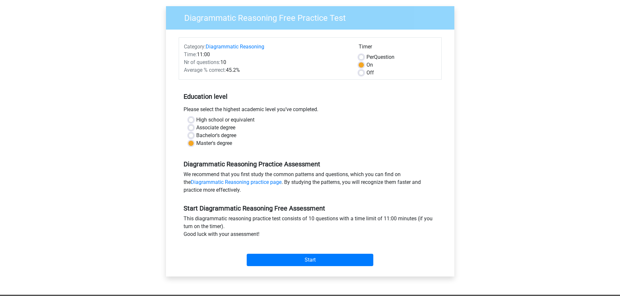
scroll to position [48, 0]
click at [264, 181] on link "Diagrammatic Reasoning practice page" at bounding box center [236, 182] width 91 height 6
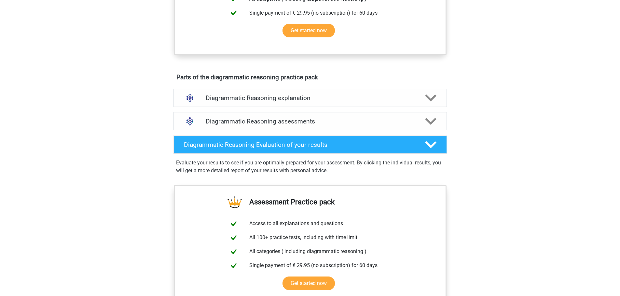
scroll to position [317, 0]
click at [301, 102] on h4 "Diagrammatic Reasoning explanation" at bounding box center [310, 97] width 209 height 7
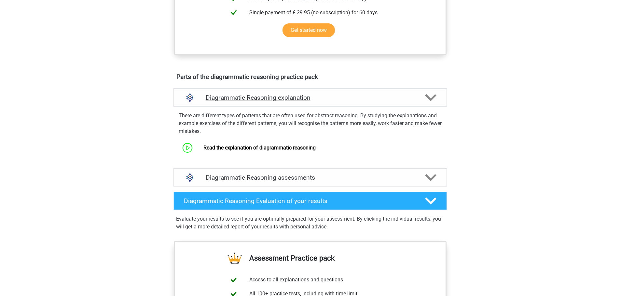
click at [301, 102] on h4 "Diagrammatic Reasoning explanation" at bounding box center [310, 97] width 209 height 7
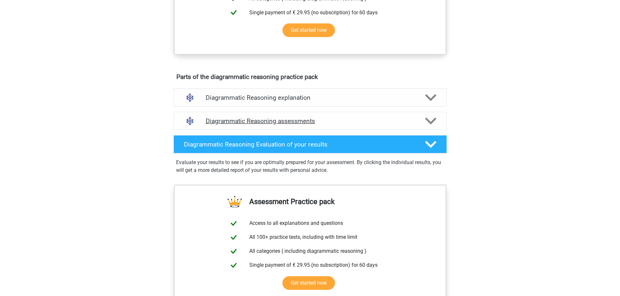
click at [291, 125] on h4 "Diagrammatic Reasoning assessments" at bounding box center [310, 120] width 209 height 7
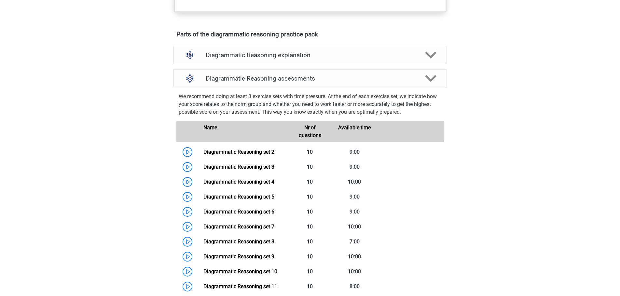
scroll to position [353, 0]
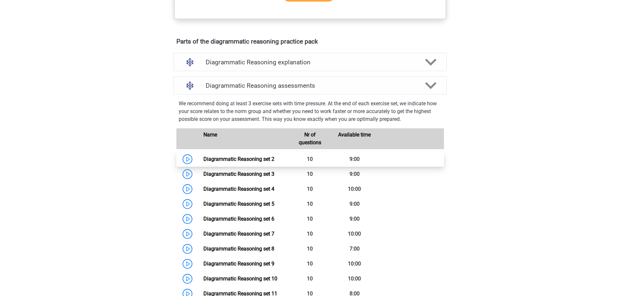
click at [203, 162] on link "Diagrammatic Reasoning set 2" at bounding box center [238, 159] width 71 height 6
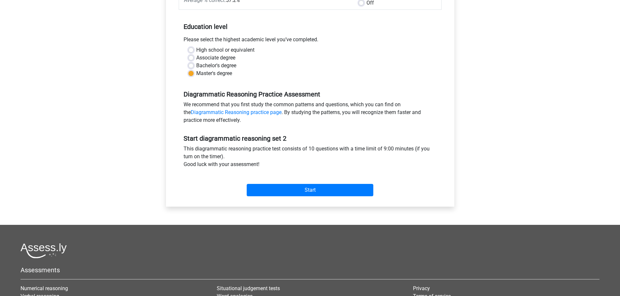
scroll to position [117, 0]
click at [289, 190] on input "Start" at bounding box center [310, 190] width 127 height 12
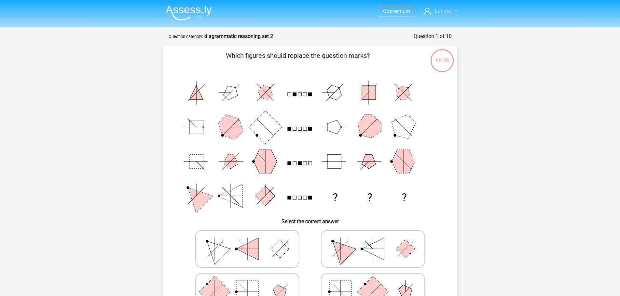
click at [441, 12] on span "Larissa" at bounding box center [443, 11] width 17 height 6
click at [479, 166] on div "Go premium [GEOGRAPHIC_DATA] [EMAIL_ADDRESS][DOMAIN_NAME]" at bounding box center [310, 264] width 620 height 528
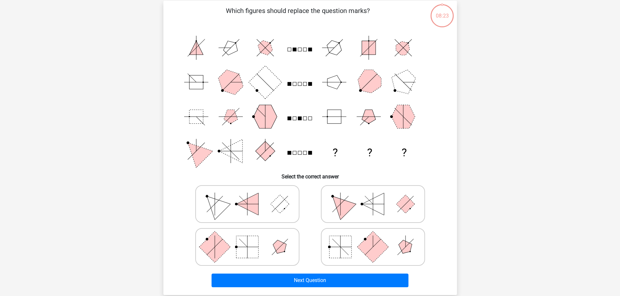
scroll to position [45, 0]
click at [261, 240] on icon at bounding box center [247, 247] width 98 height 33
click at [252, 239] on input "radio" at bounding box center [249, 237] width 4 height 4
radio input "true"
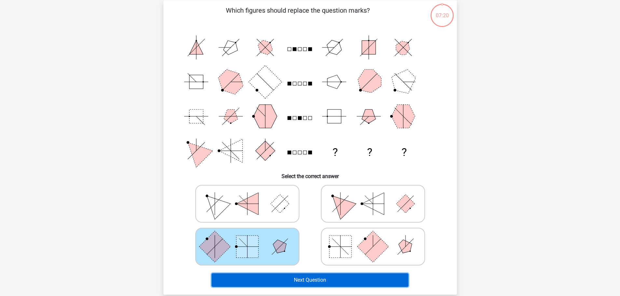
click at [324, 280] on button "Next Question" at bounding box center [310, 281] width 197 height 14
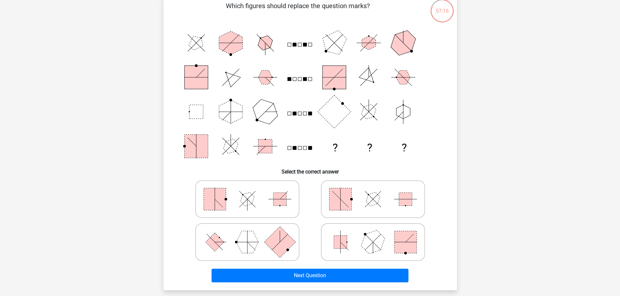
scroll to position [50, 0]
click at [280, 236] on line at bounding box center [279, 235] width 11 height 11
click at [252, 234] on input "radio" at bounding box center [249, 232] width 4 height 4
radio input "true"
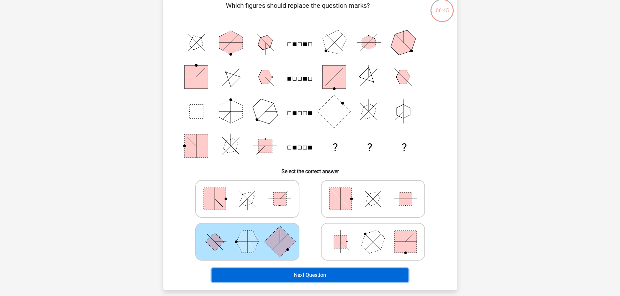
click at [288, 275] on button "Next Question" at bounding box center [310, 276] width 197 height 14
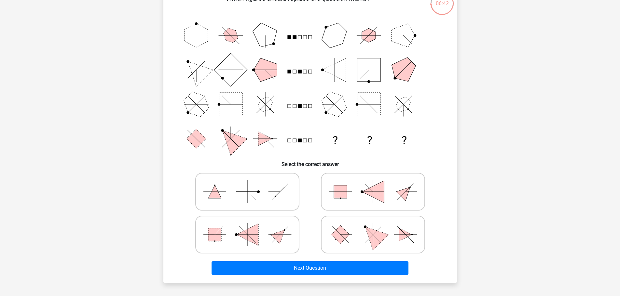
scroll to position [57, 0]
click at [385, 238] on polygon at bounding box center [372, 234] width 31 height 31
click at [377, 227] on input "radio" at bounding box center [375, 225] width 4 height 4
radio input "true"
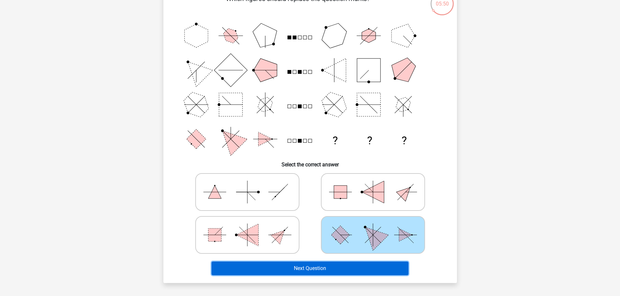
click at [301, 272] on button "Next Question" at bounding box center [310, 269] width 197 height 14
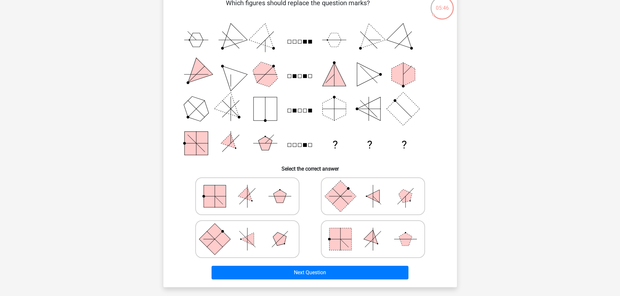
scroll to position [53, 0]
click at [260, 202] on icon at bounding box center [247, 196] width 98 height 33
click at [252, 188] on input "radio" at bounding box center [249, 186] width 4 height 4
radio input "true"
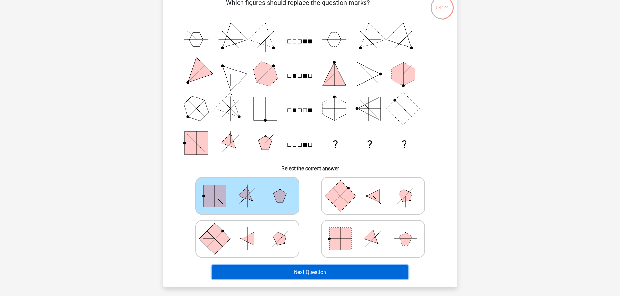
click at [284, 272] on button "Next Question" at bounding box center [310, 273] width 197 height 14
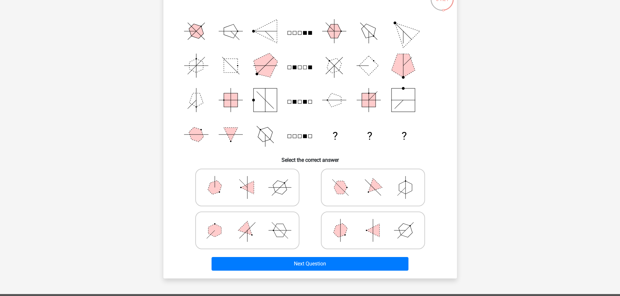
scroll to position [62, 0]
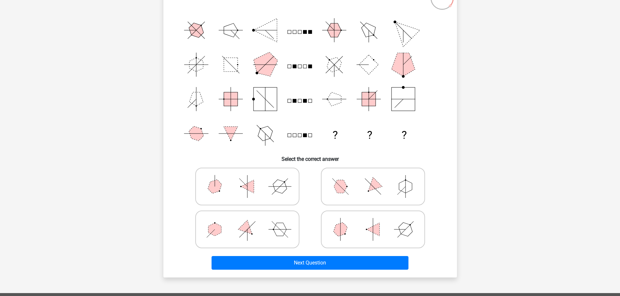
click at [253, 191] on polygon at bounding box center [247, 186] width 13 height 13
click at [252, 179] on input "radio" at bounding box center [249, 176] width 4 height 4
radio input "true"
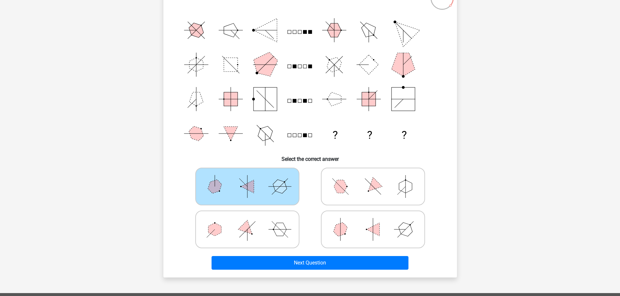
drag, startPoint x: 253, startPoint y: 191, endPoint x: 178, endPoint y: 216, distance: 78.8
click at [178, 216] on div at bounding box center [310, 208] width 273 height 86
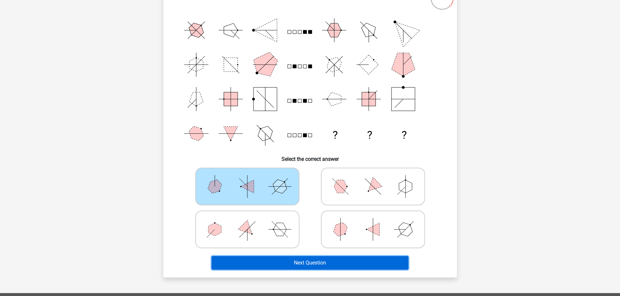
click at [260, 256] on button "Next Question" at bounding box center [310, 263] width 197 height 14
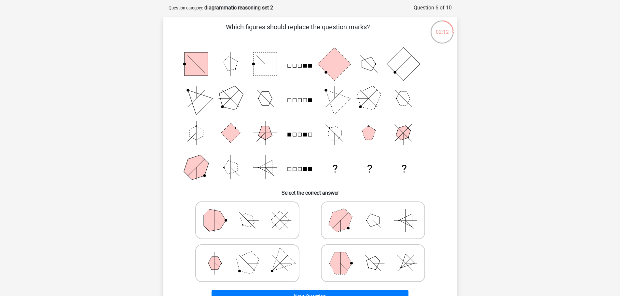
scroll to position [54, 0]
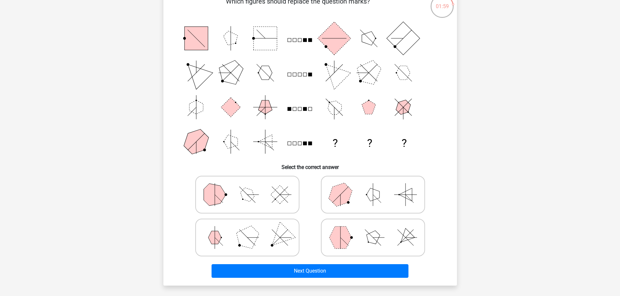
click at [358, 230] on icon at bounding box center [373, 238] width 98 height 33
click at [373, 230] on input "radio" at bounding box center [375, 228] width 4 height 4
radio input "true"
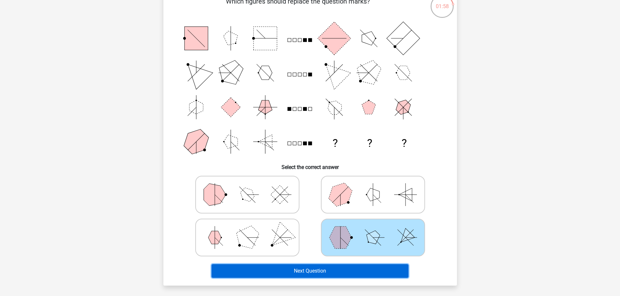
click at [341, 272] on button "Next Question" at bounding box center [310, 272] width 197 height 14
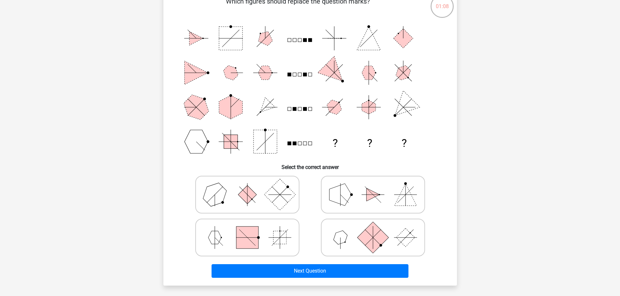
click at [247, 204] on rect at bounding box center [247, 194] width 19 height 19
click at [247, 187] on input "radio" at bounding box center [249, 185] width 4 height 4
radio input "true"
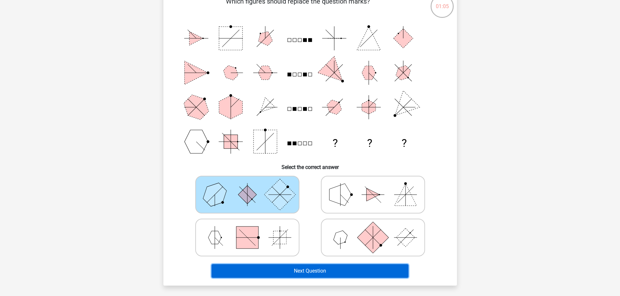
click at [303, 271] on button "Next Question" at bounding box center [310, 272] width 197 height 14
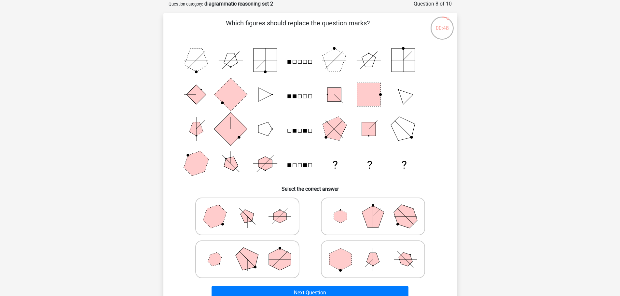
scroll to position [32, 0]
click at [280, 262] on polygon at bounding box center [280, 260] width 22 height 22
click at [252, 252] on input "radio" at bounding box center [249, 250] width 4 height 4
radio input "true"
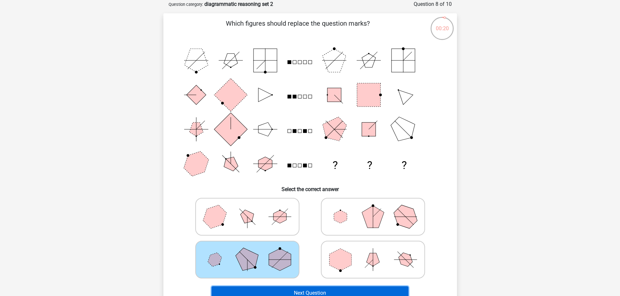
click at [299, 293] on button "Next Question" at bounding box center [310, 294] width 197 height 14
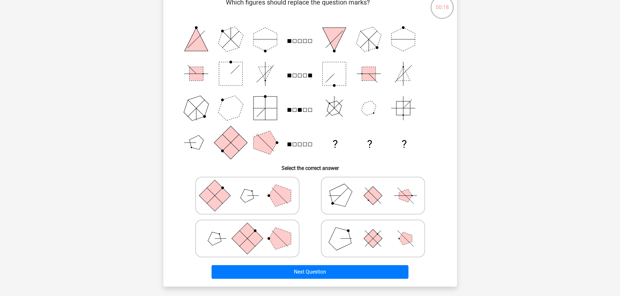
scroll to position [54, 0]
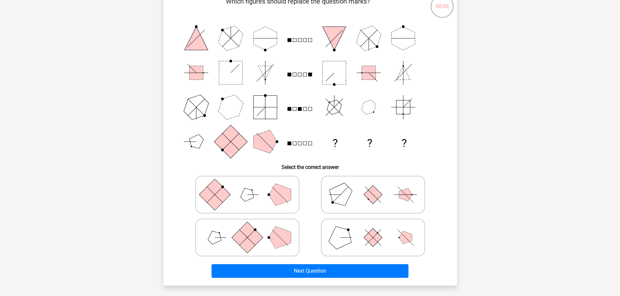
click at [220, 234] on icon at bounding box center [247, 238] width 98 height 33
click at [247, 230] on input "radio" at bounding box center [249, 228] width 4 height 4
radio input "true"
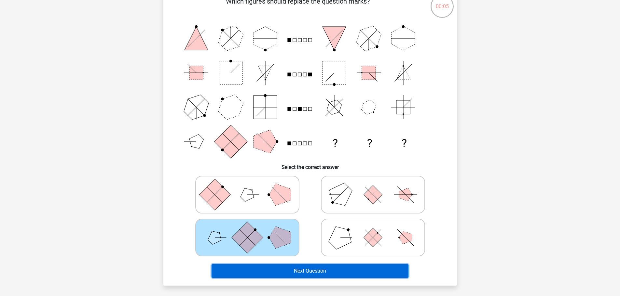
click at [249, 273] on button "Next Question" at bounding box center [310, 272] width 197 height 14
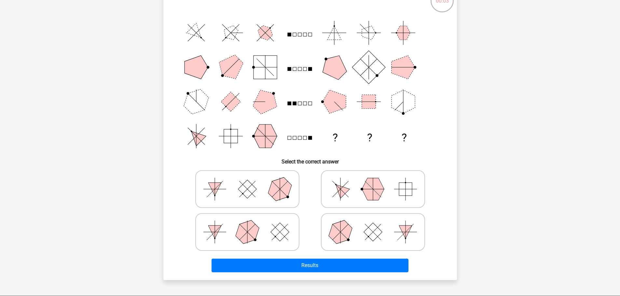
scroll to position [60, 0]
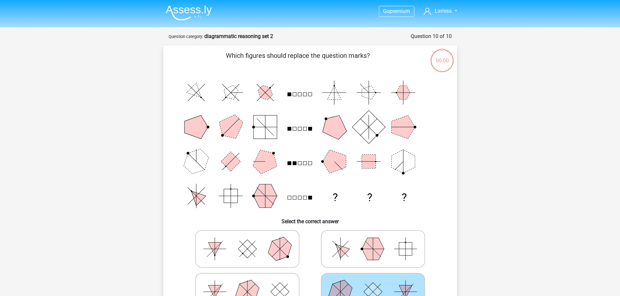
scroll to position [60, 0]
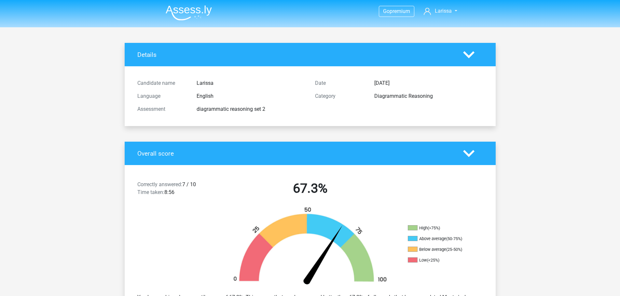
click at [188, 12] on img at bounding box center [189, 12] width 46 height 15
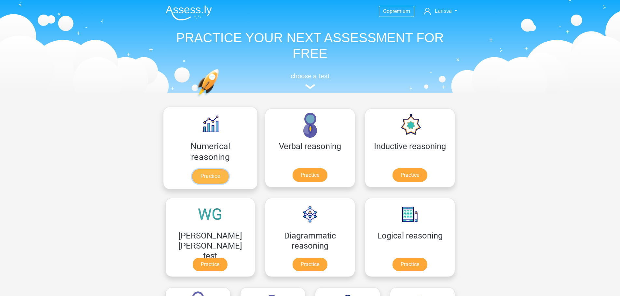
click at [201, 178] on link "Practice" at bounding box center [210, 177] width 36 height 14
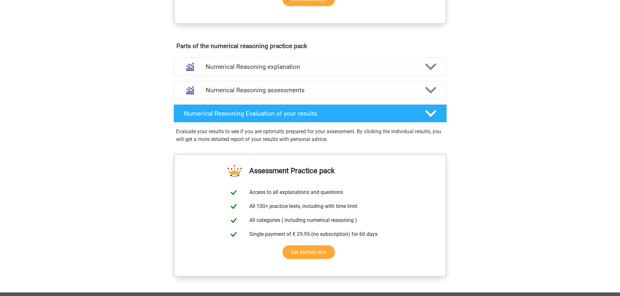
scroll to position [336, 0]
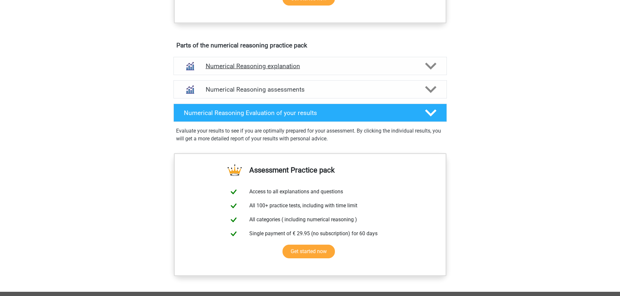
click at [291, 70] on h4 "Numerical Reasoning explanation" at bounding box center [310, 65] width 209 height 7
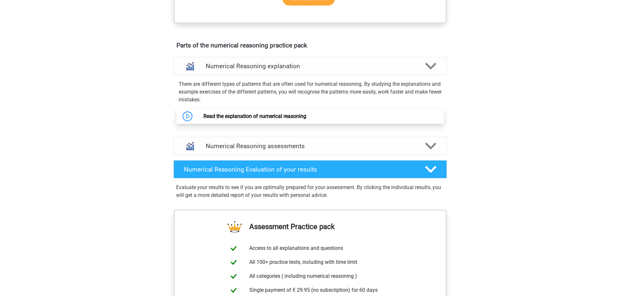
click at [233, 119] on link "Read the explanation of numerical reasoning" at bounding box center [254, 116] width 103 height 6
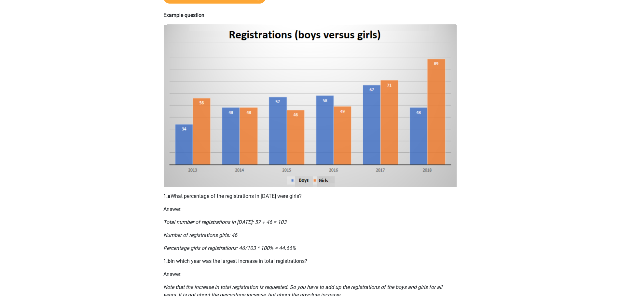
scroll to position [116, 0]
click at [242, 269] on div "The Numerical Reasoning part of the Aptitude Test, tests how well you can inter…" at bounding box center [310, 220] width 309 height 582
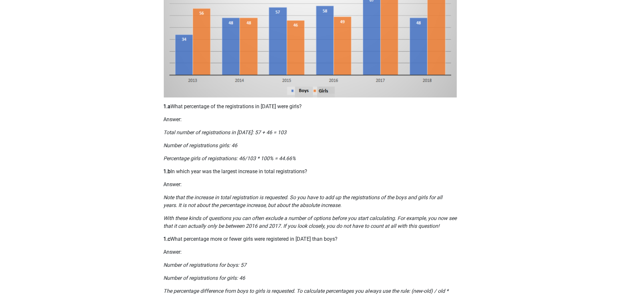
scroll to position [206, 0]
drag, startPoint x: 298, startPoint y: 223, endPoint x: 355, endPoint y: 48, distance: 184.1
click at [355, 48] on img at bounding box center [310, 16] width 294 height 163
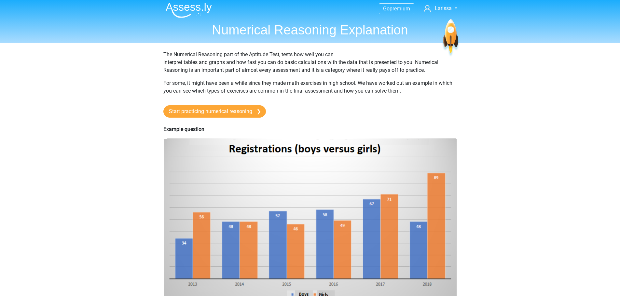
scroll to position [0, 0]
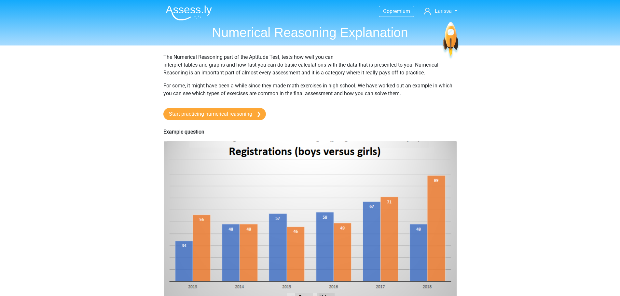
click at [205, 114] on link "Start practicing numerical reasoning" at bounding box center [214, 114] width 103 height 12
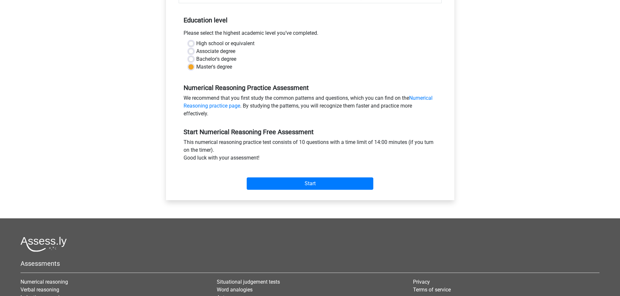
scroll to position [124, 0]
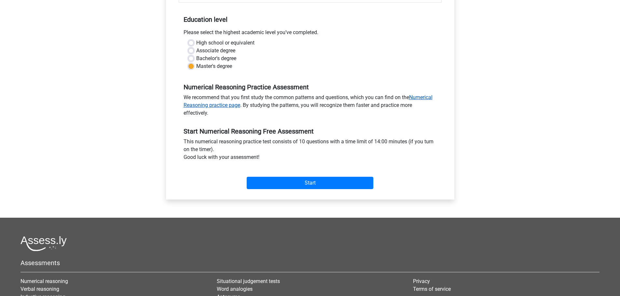
click at [425, 100] on link "Numerical Reasoning practice page" at bounding box center [308, 101] width 249 height 14
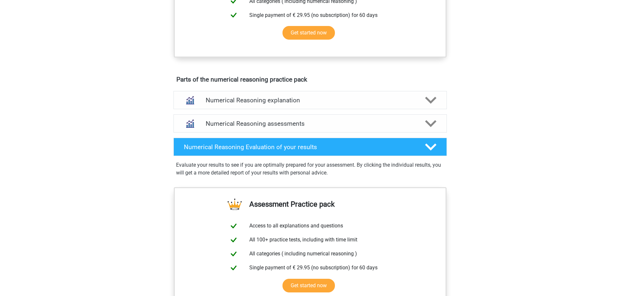
scroll to position [302, 0]
click at [318, 127] on h4 "Numerical Reasoning assessments" at bounding box center [310, 123] width 209 height 7
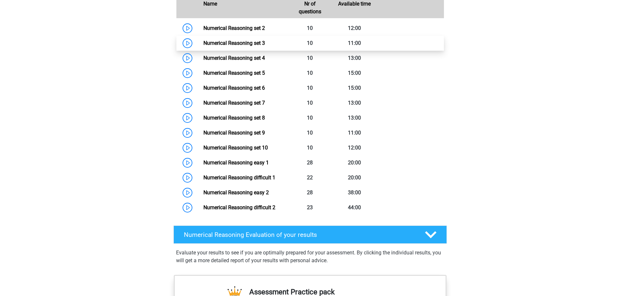
scroll to position [471, 0]
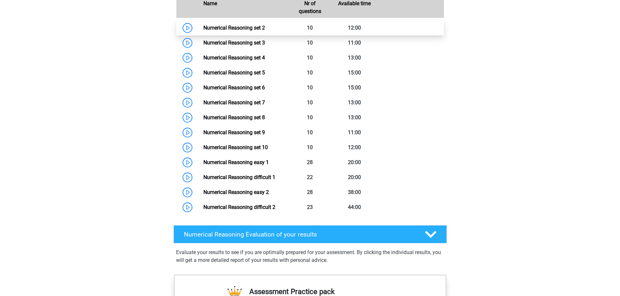
click at [227, 31] on link "Numerical Reasoning set 2" at bounding box center [234, 28] width 62 height 6
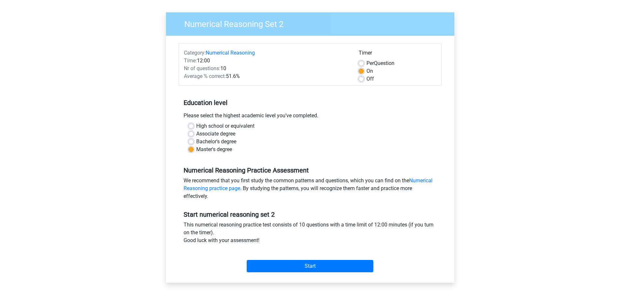
scroll to position [41, 0]
click at [305, 263] on input "Start" at bounding box center [310, 266] width 127 height 12
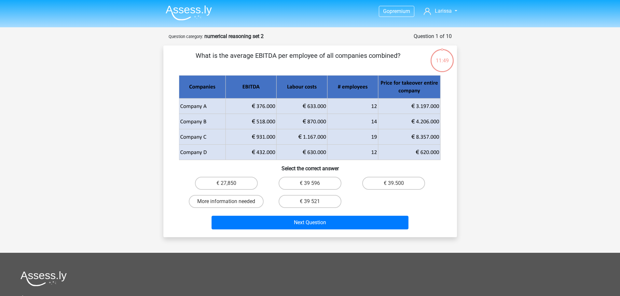
click at [424, 127] on icon at bounding box center [309, 129] width 261 height 31
click at [298, 182] on label "€ 39 596" at bounding box center [310, 183] width 63 height 13
click at [310, 184] on input "€ 39 596" at bounding box center [312, 186] width 4 height 4
radio input "true"
click at [298, 182] on label "€ 39 596" at bounding box center [310, 183] width 63 height 13
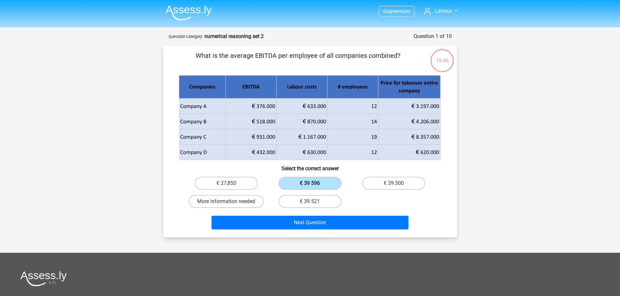
click at [310, 184] on input "€ 39 596" at bounding box center [312, 186] width 4 height 4
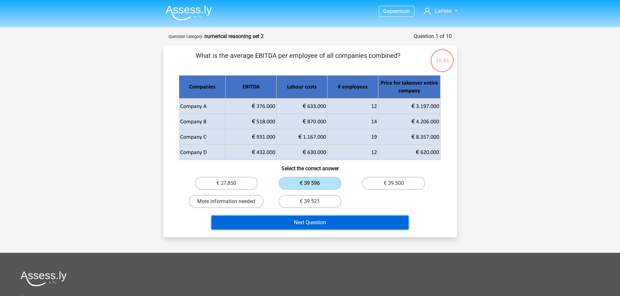
click at [263, 223] on button "Next Question" at bounding box center [310, 223] width 197 height 14
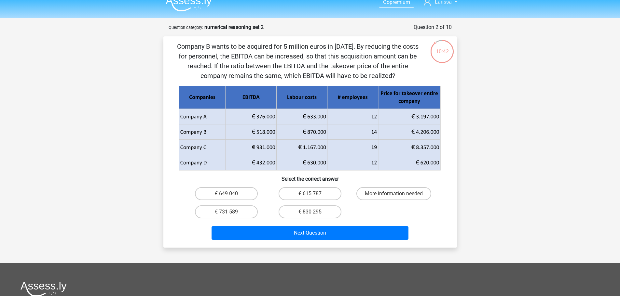
scroll to position [9, 0]
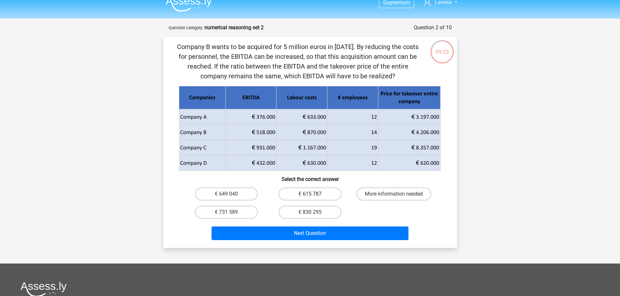
click at [314, 193] on label "€ 615 787" at bounding box center [310, 194] width 63 height 13
click at [314, 194] on input "€ 615 787" at bounding box center [312, 196] width 4 height 4
radio input "true"
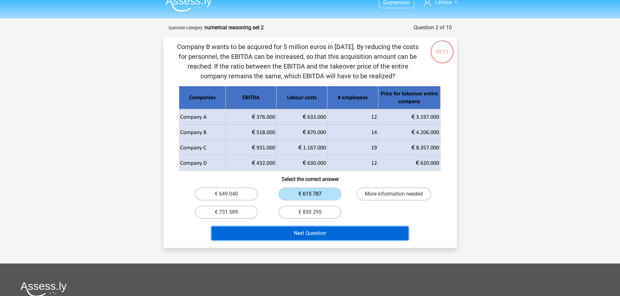
click at [301, 236] on button "Next Question" at bounding box center [310, 234] width 197 height 14
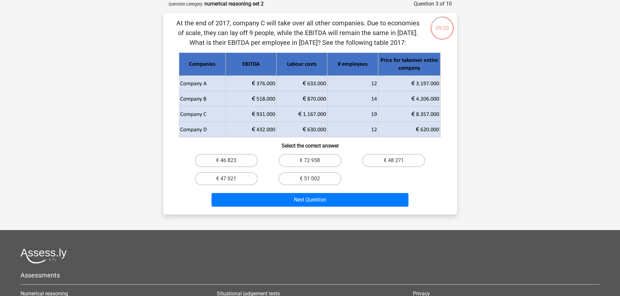
scroll to position [0, 0]
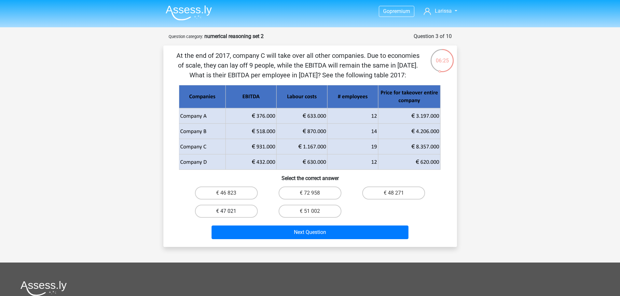
click at [230, 209] on label "€ 47 021" at bounding box center [226, 211] width 63 height 13
click at [230, 212] on input "€ 47 021" at bounding box center [228, 214] width 4 height 4
radio input "true"
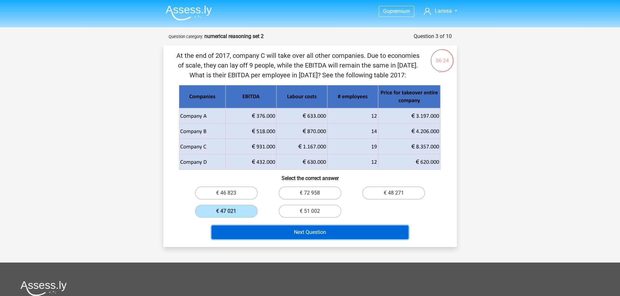
click at [256, 230] on button "Next Question" at bounding box center [310, 233] width 197 height 14
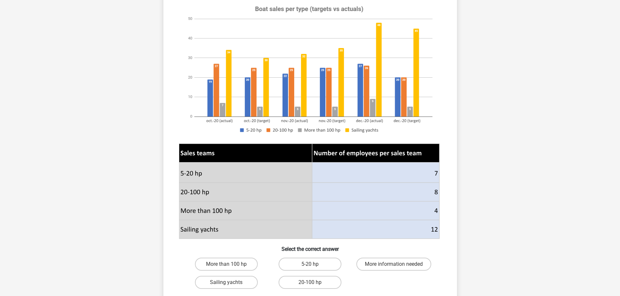
scroll to position [77, 0]
click at [239, 262] on label "More than 100 hp" at bounding box center [226, 264] width 63 height 13
click at [230, 264] on input "More than 100 hp" at bounding box center [228, 266] width 4 height 4
radio input "true"
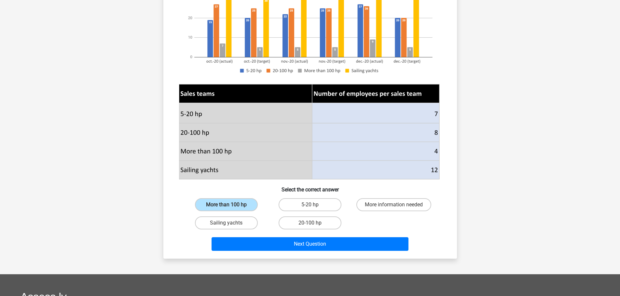
scroll to position [136, 0]
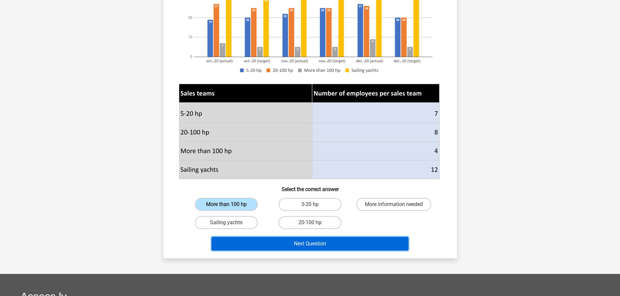
click at [273, 244] on button "Next Question" at bounding box center [310, 244] width 197 height 14
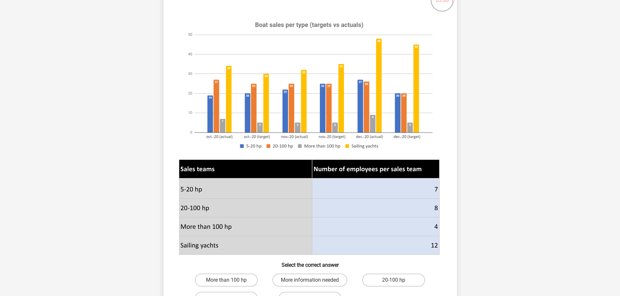
scroll to position [115, 0]
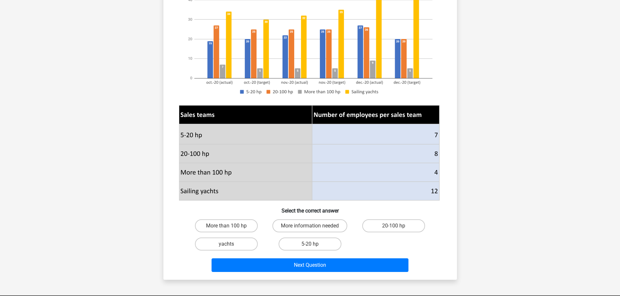
click at [229, 245] on input "yachts" at bounding box center [228, 246] width 4 height 4
radio input "true"
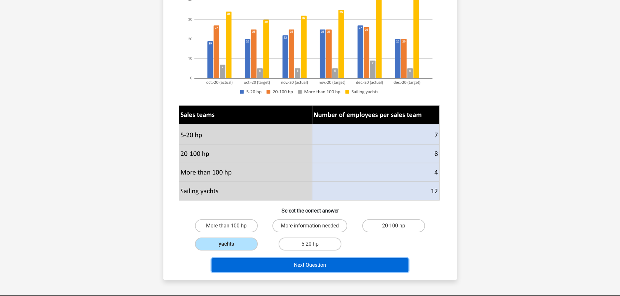
click at [294, 267] on button "Next Question" at bounding box center [310, 266] width 197 height 14
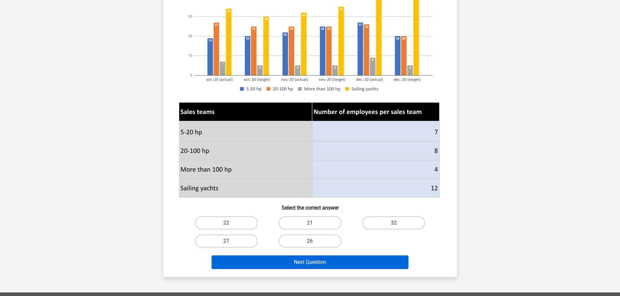
scroll to position [118, 0]
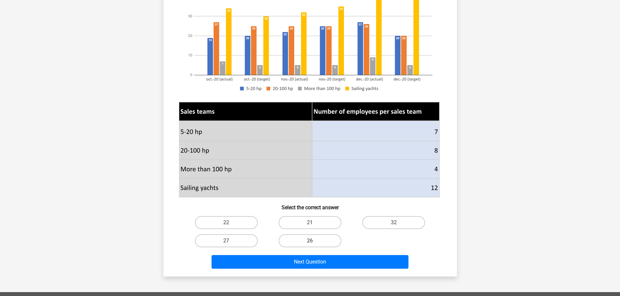
click at [303, 238] on label "26" at bounding box center [310, 241] width 63 height 13
click at [310, 241] on input "26" at bounding box center [312, 243] width 4 height 4
radio input "true"
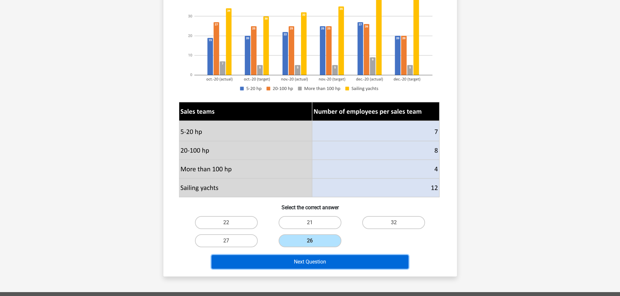
click at [286, 262] on button "Next Question" at bounding box center [310, 262] width 197 height 14
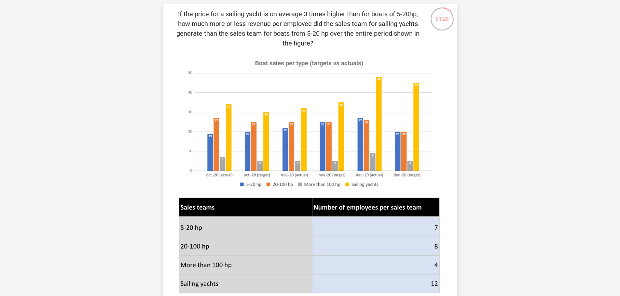
scroll to position [41, 0]
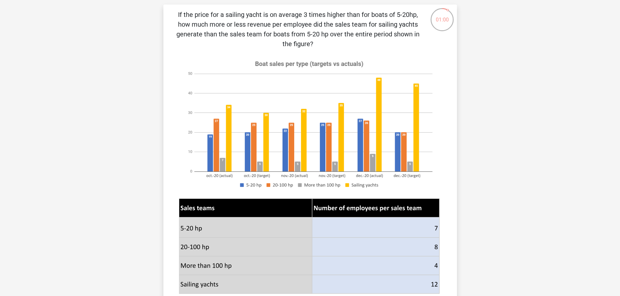
click at [286, 262] on icon at bounding box center [245, 266] width 133 height 19
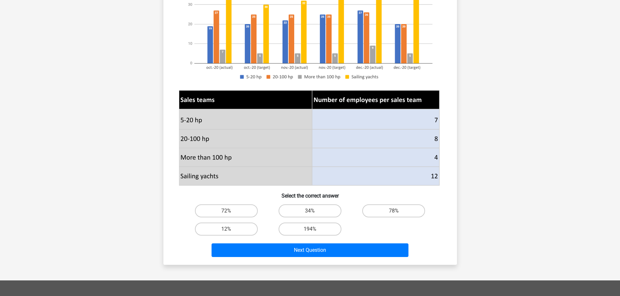
scroll to position [156, 0]
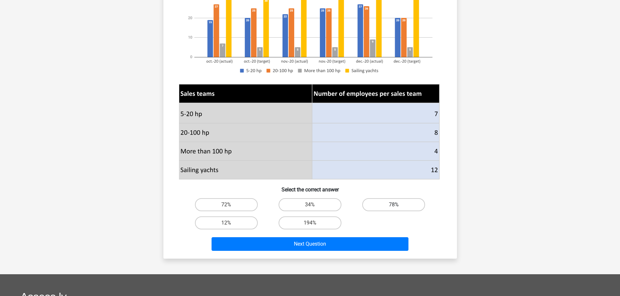
click at [390, 207] on label "78%" at bounding box center [393, 204] width 63 height 13
click at [394, 207] on input "78%" at bounding box center [396, 207] width 4 height 4
radio input "true"
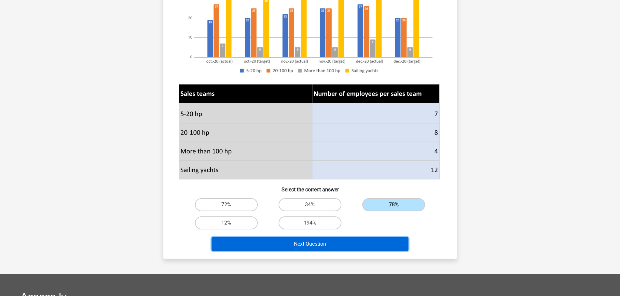
click at [307, 248] on button "Next Question" at bounding box center [310, 245] width 197 height 14
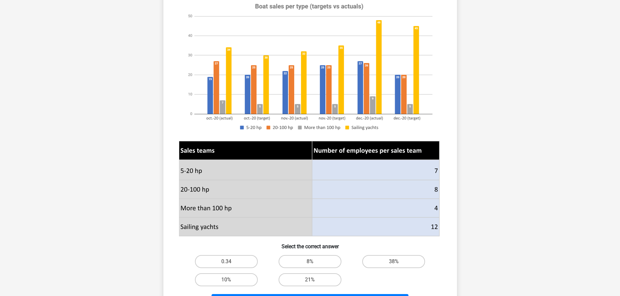
scroll to position [109, 0]
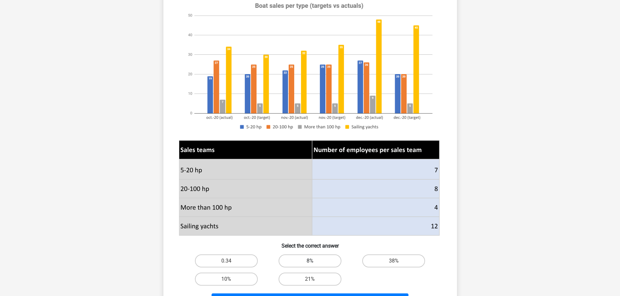
click at [305, 263] on label "8%" at bounding box center [310, 261] width 63 height 13
click at [310, 263] on input "8%" at bounding box center [312, 263] width 4 height 4
radio input "true"
click at [268, 296] on button "Next Question" at bounding box center [310, 301] width 197 height 14
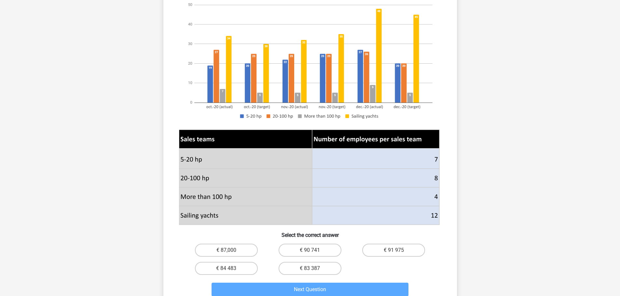
scroll to position [110, 0]
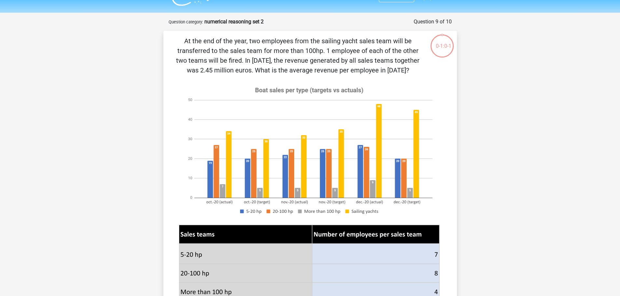
scroll to position [15, 0]
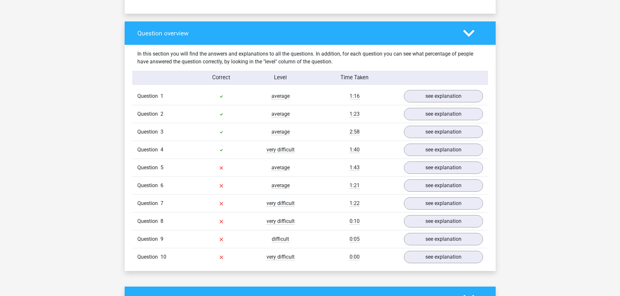
scroll to position [462, 0]
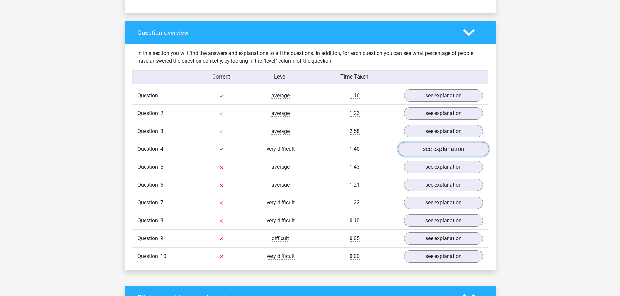
click at [429, 147] on link "see explanation" at bounding box center [443, 150] width 91 height 14
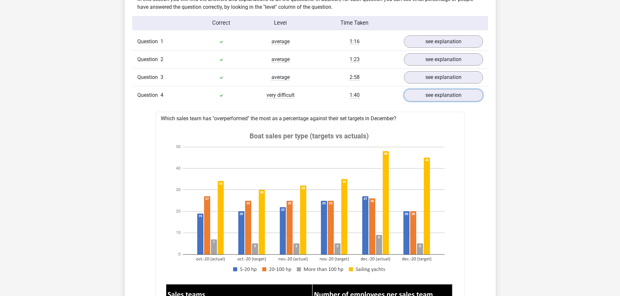
scroll to position [532, 0]
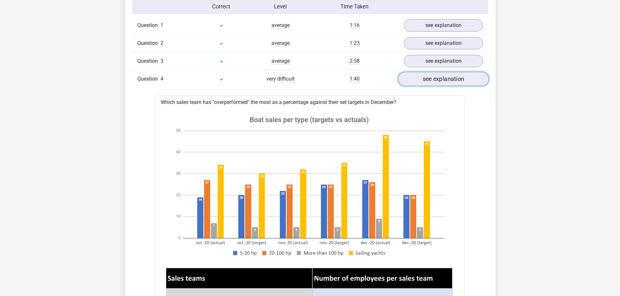
click at [431, 79] on link "see explanation" at bounding box center [443, 79] width 91 height 14
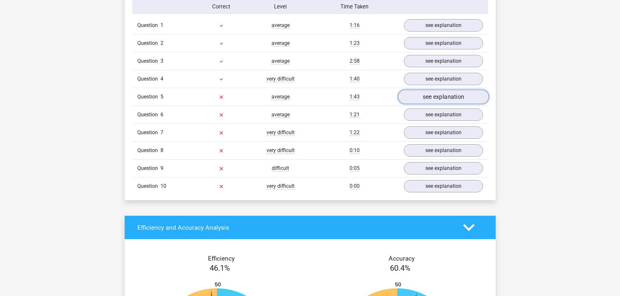
click at [430, 99] on link "see explanation" at bounding box center [443, 97] width 91 height 14
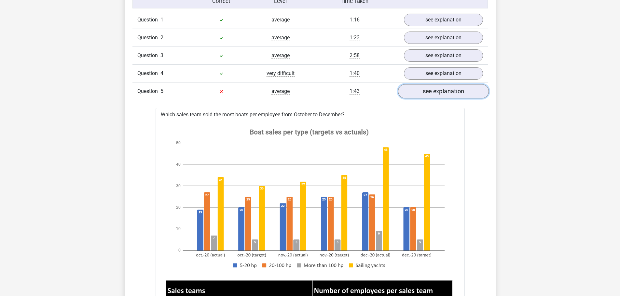
scroll to position [533, 0]
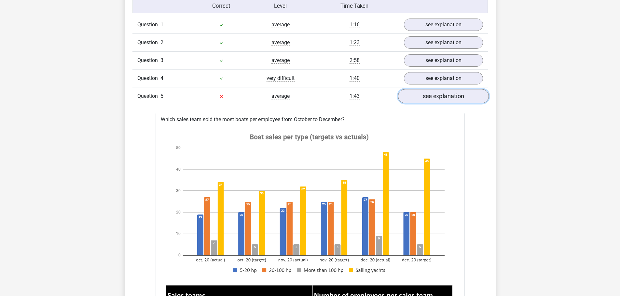
click at [442, 98] on link "see explanation" at bounding box center [443, 96] width 91 height 14
